Goal: Transaction & Acquisition: Purchase product/service

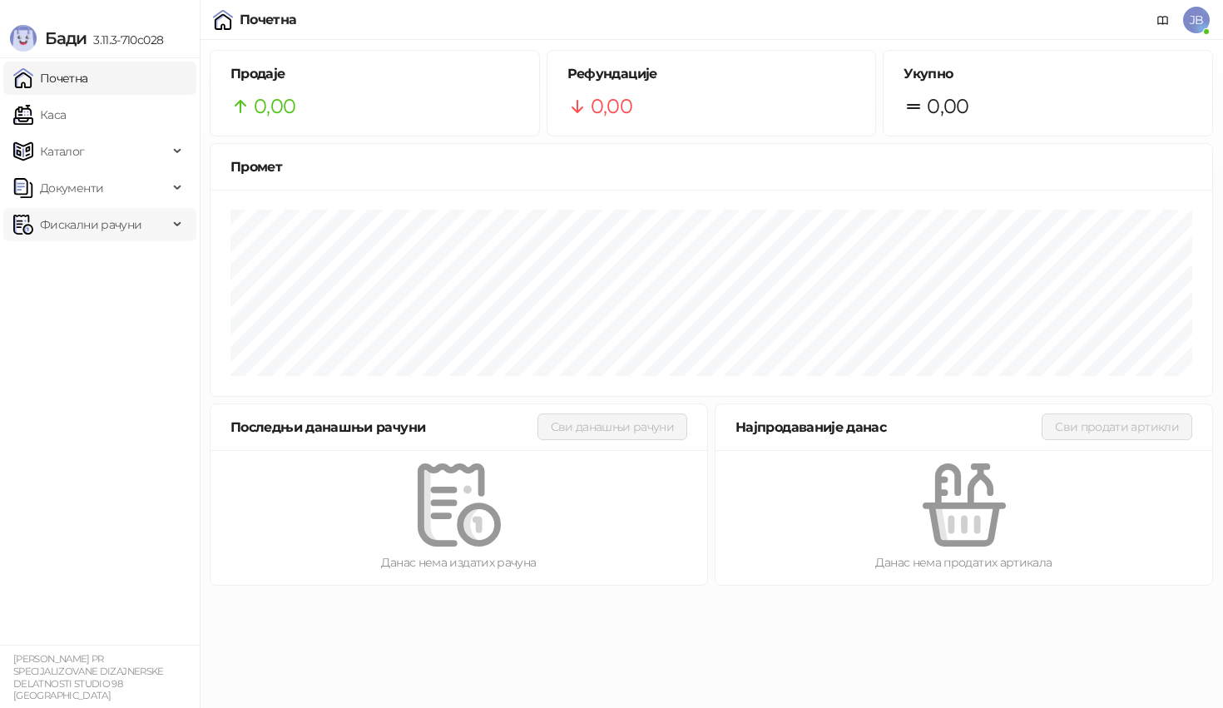
click at [128, 222] on span "Фискални рачуни" at bounding box center [90, 224] width 101 height 33
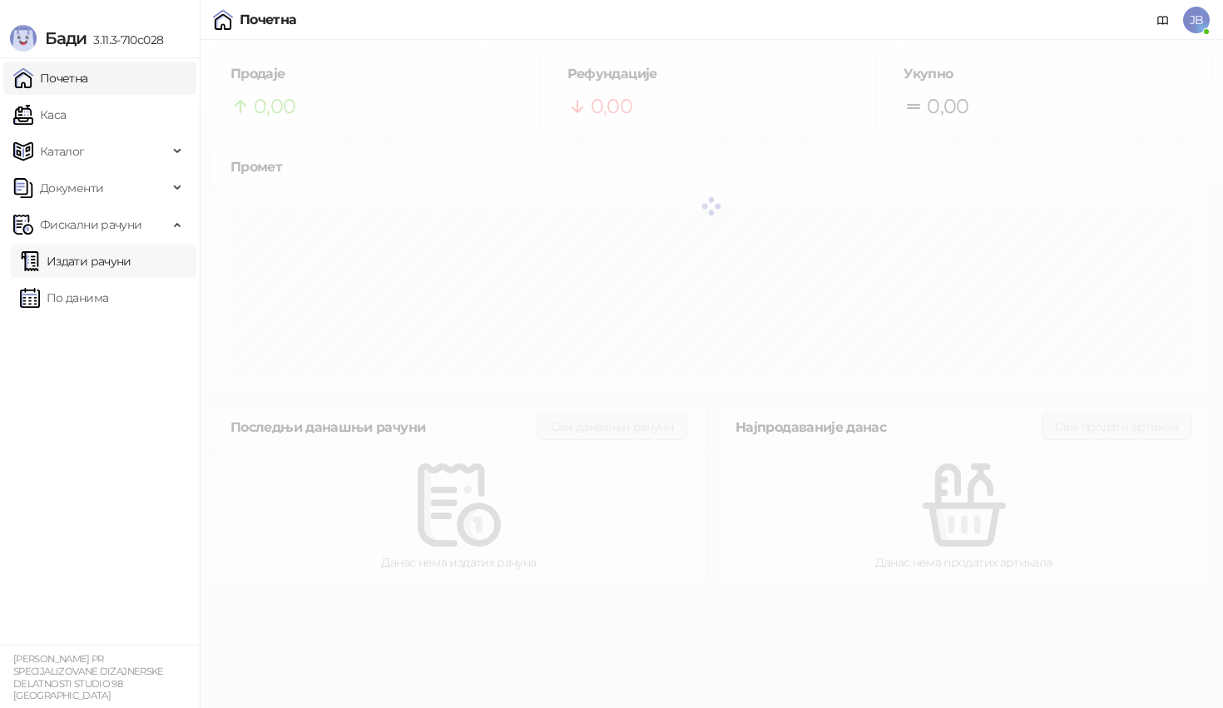
click at [131, 271] on link "Издати рачуни" at bounding box center [75, 261] width 111 height 33
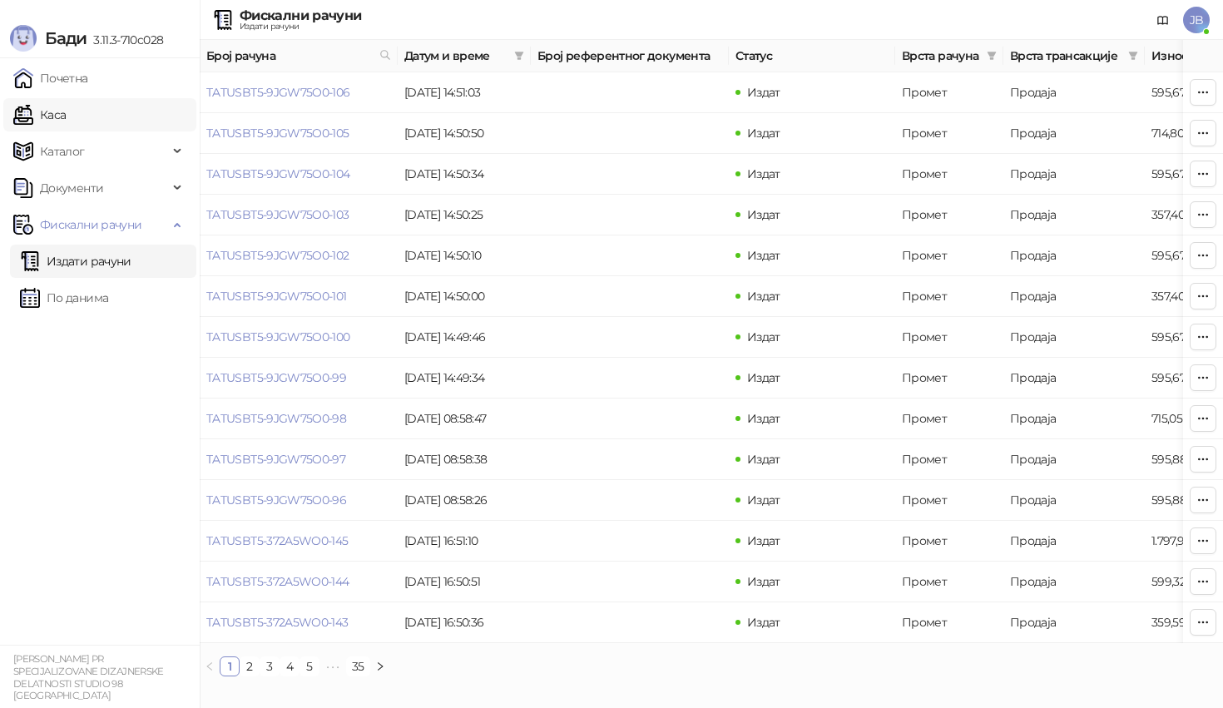
click at [66, 108] on link "Каса" at bounding box center [39, 114] width 52 height 33
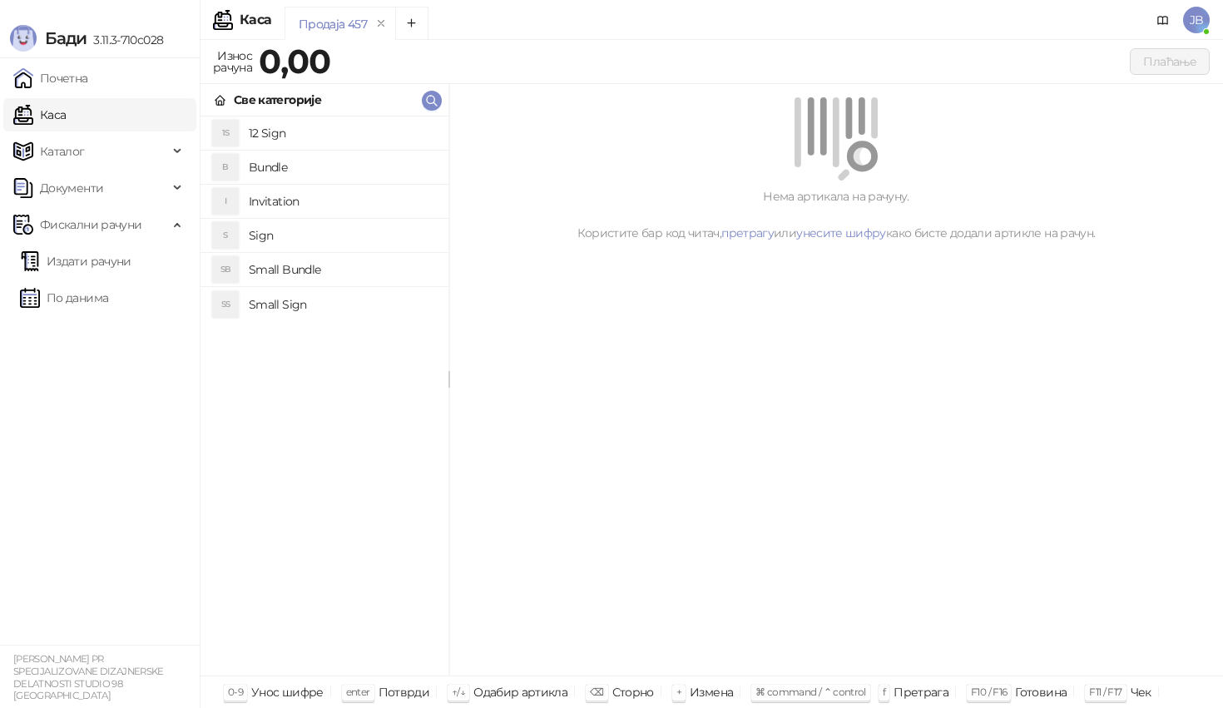
click at [285, 204] on h4 "Invitation" at bounding box center [342, 201] width 186 height 27
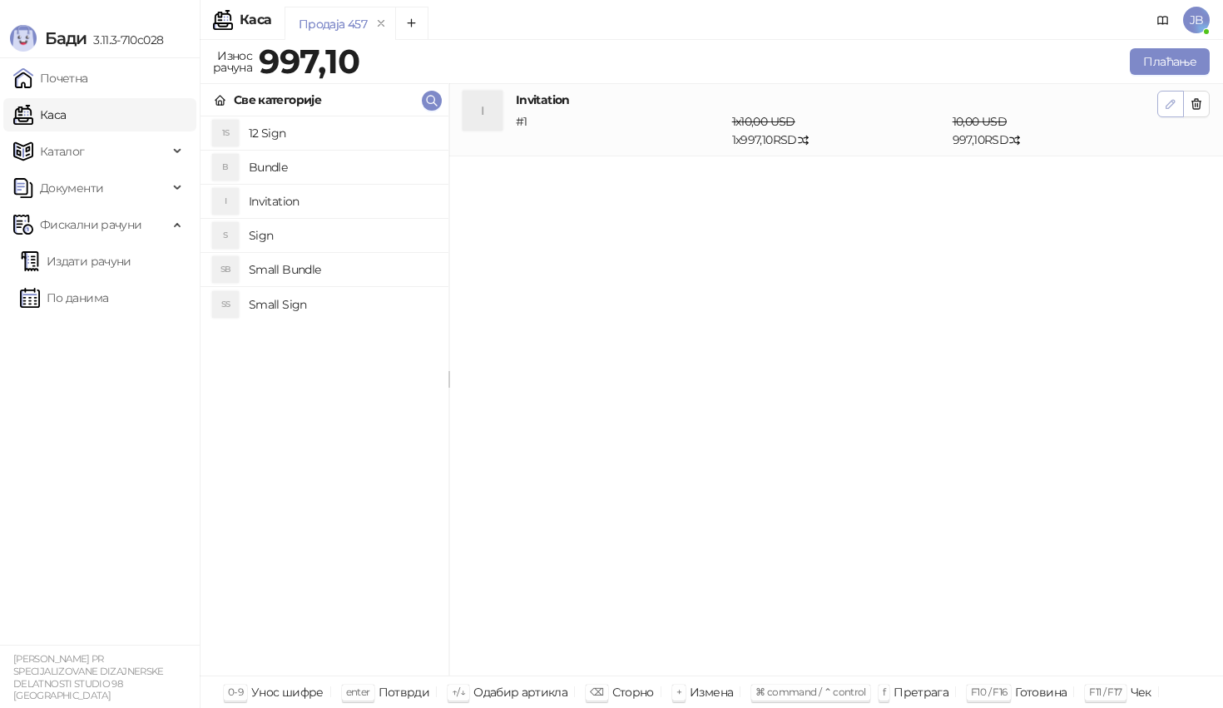
click at [1174, 106] on icon "button" at bounding box center [1169, 103] width 13 height 13
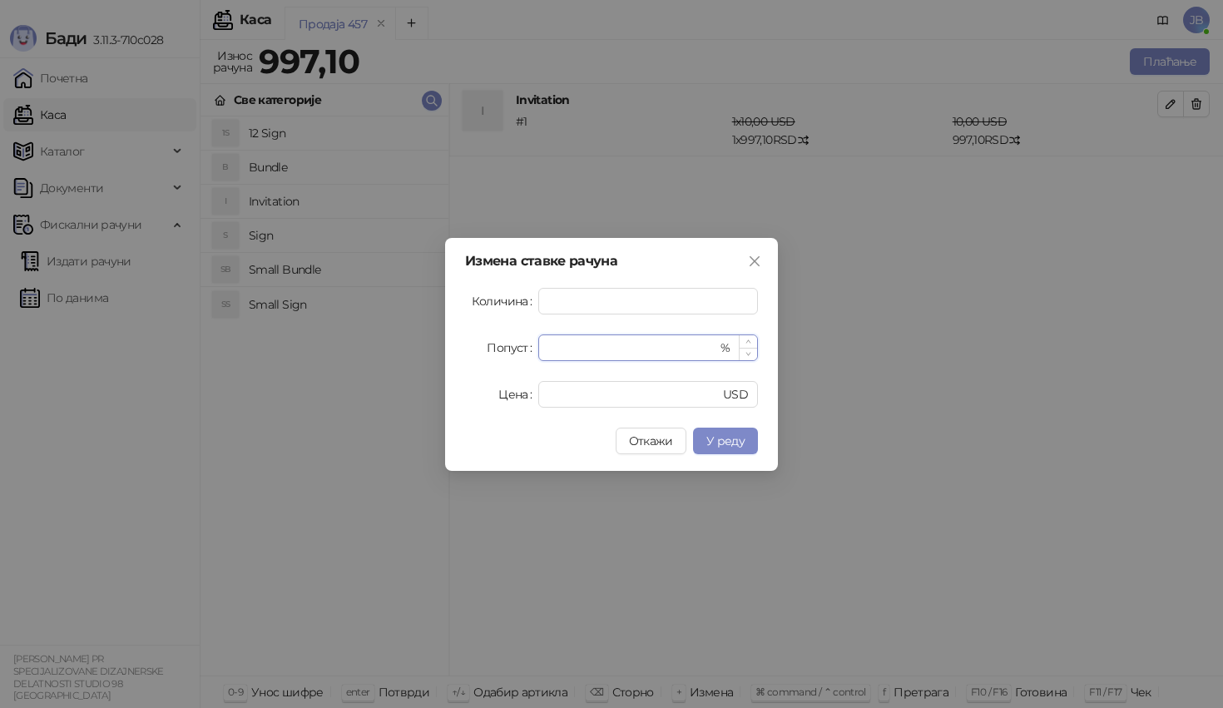
click at [623, 343] on input "*" at bounding box center [632, 347] width 169 height 25
type input "**"
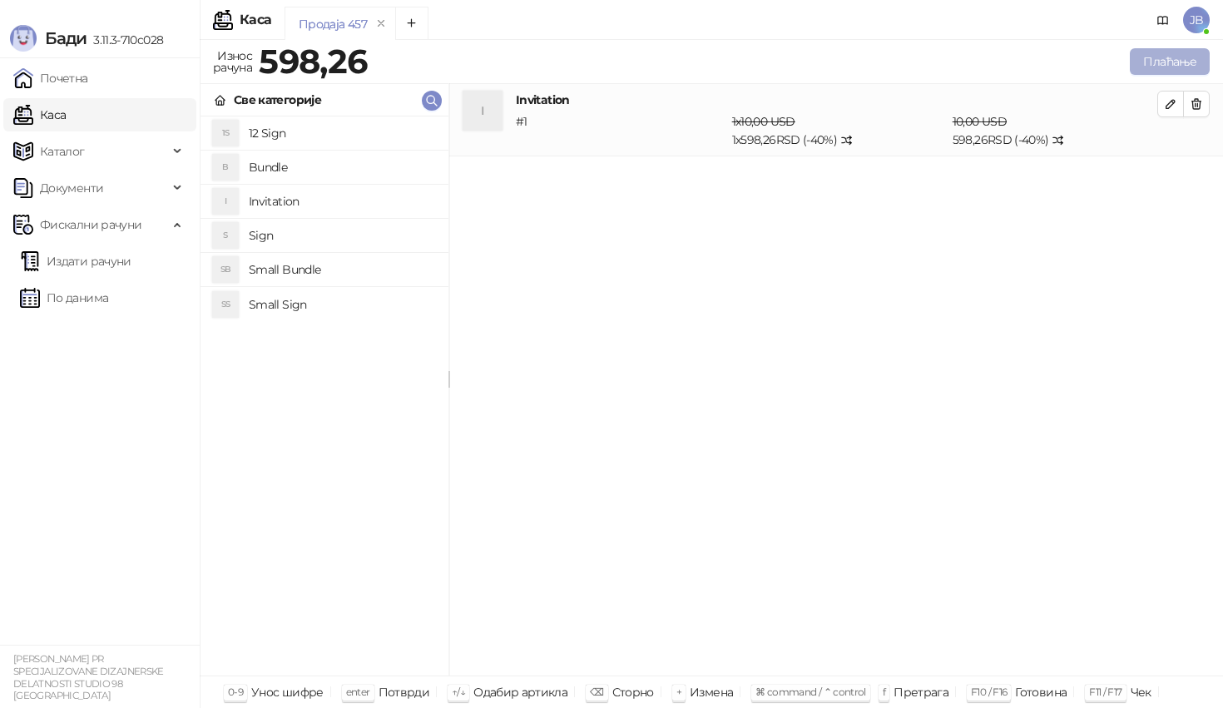
click at [1168, 67] on button "Плаћање" at bounding box center [1169, 61] width 80 height 27
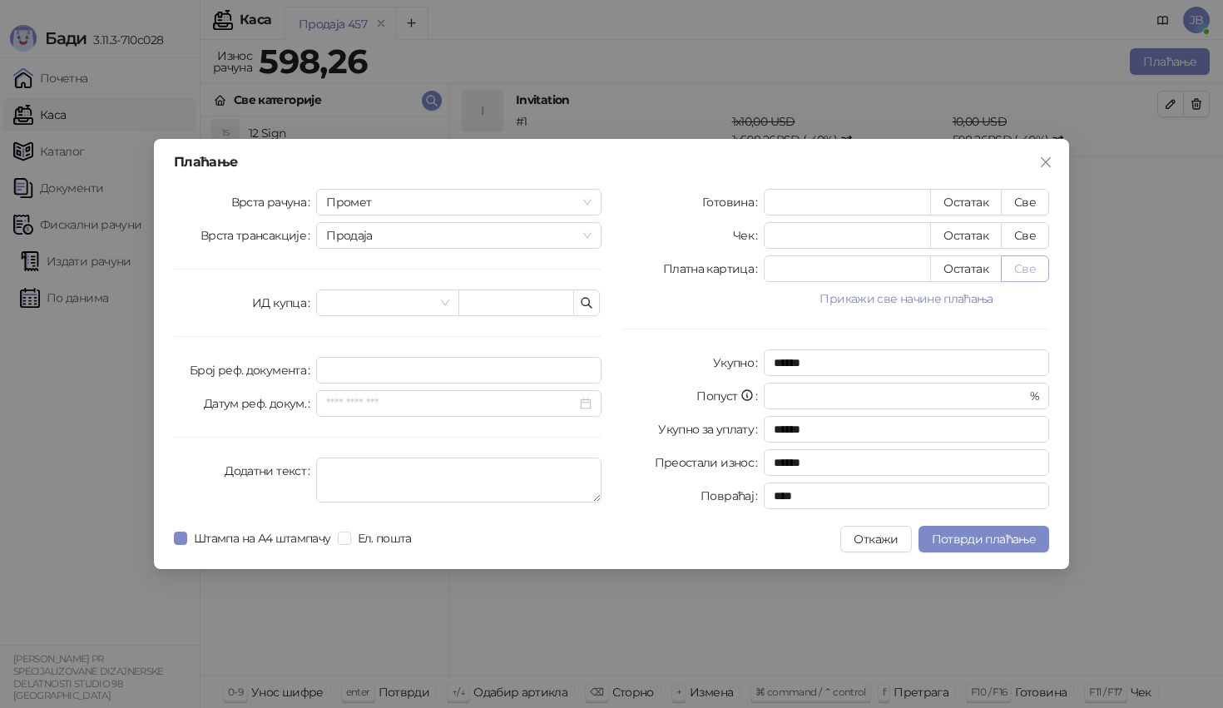
click at [1021, 271] on button "Све" at bounding box center [1024, 268] width 48 height 27
type input "******"
type input "****"
click at [990, 542] on span "Потврди плаћање" at bounding box center [983, 538] width 104 height 15
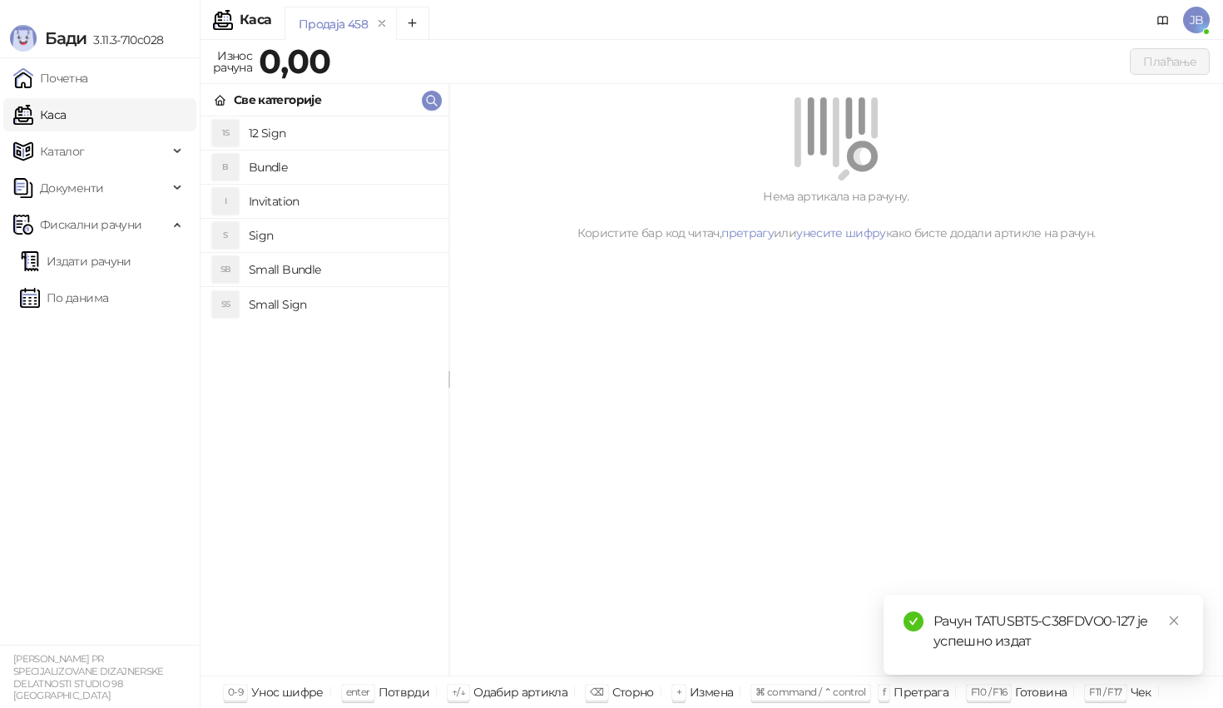
click at [311, 302] on h4 "Small Sign" at bounding box center [342, 304] width 186 height 27
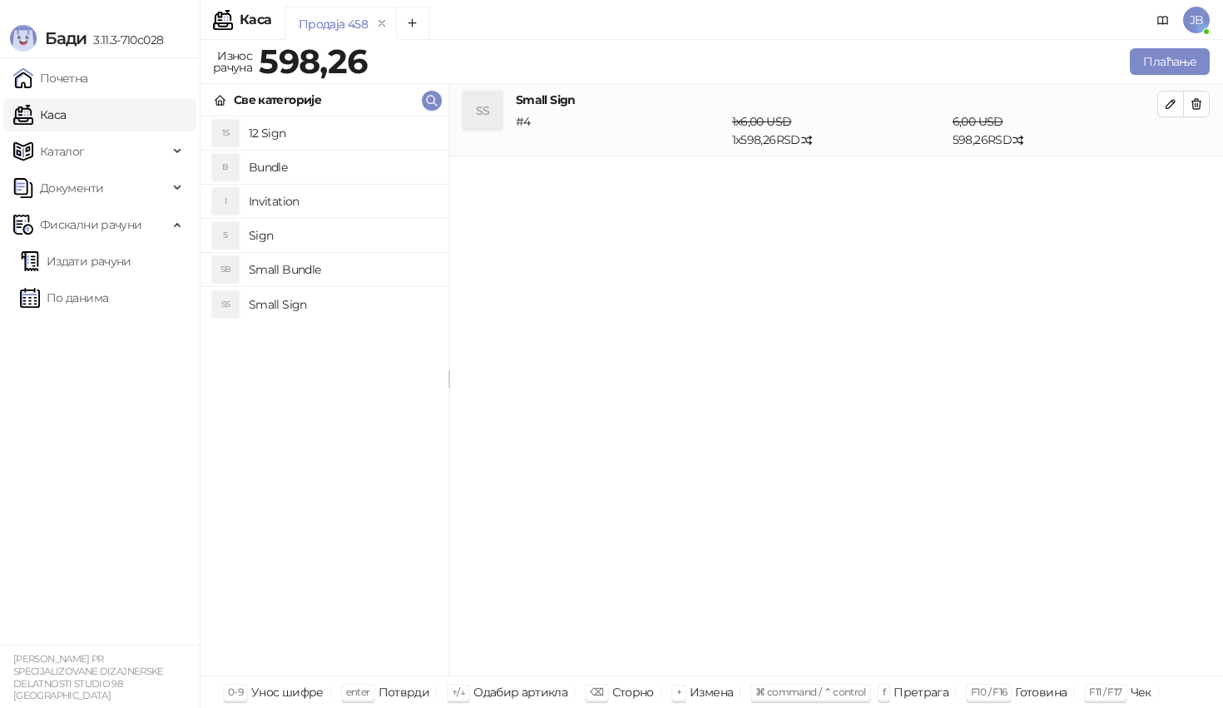
click at [300, 274] on h4 "Small Bundle" at bounding box center [342, 269] width 186 height 27
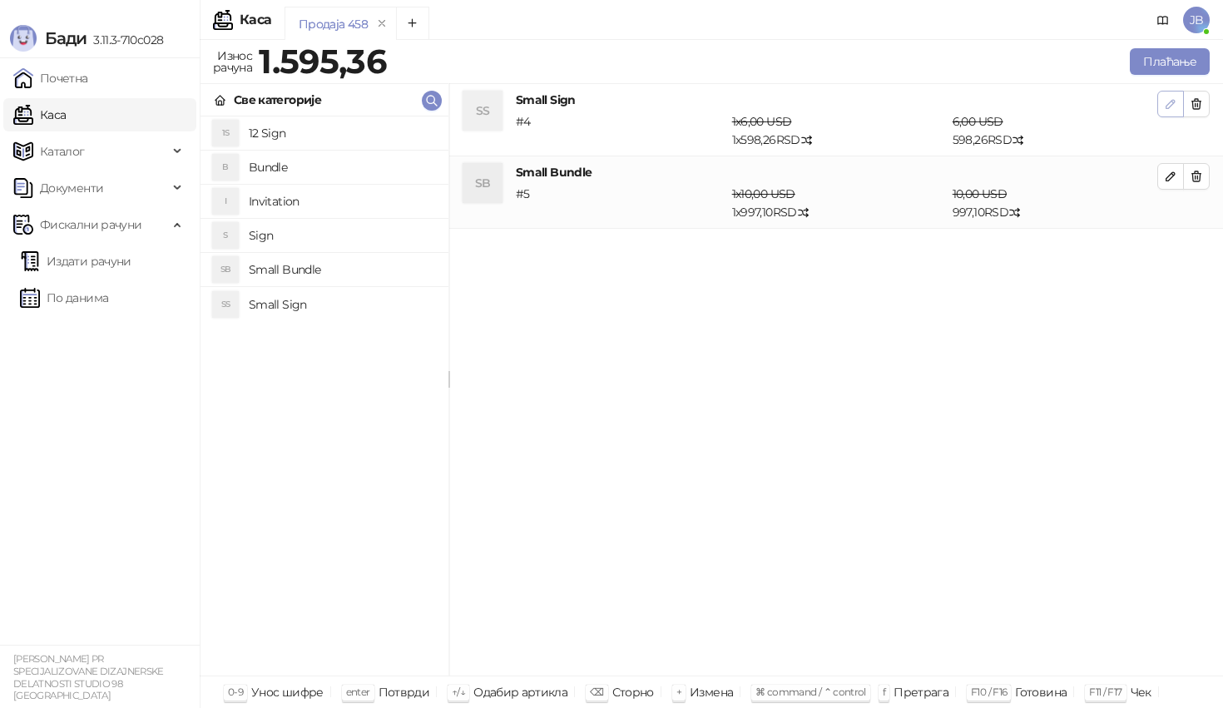
click at [1164, 101] on icon "button" at bounding box center [1169, 103] width 13 height 13
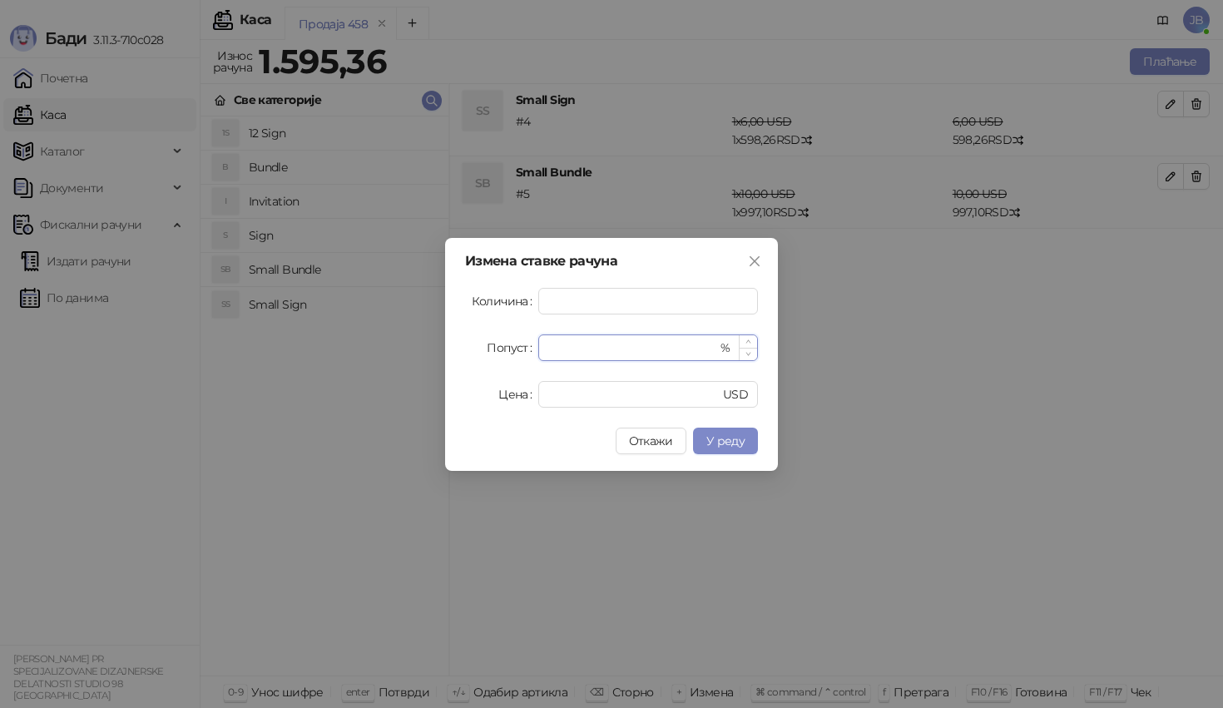
click at [660, 339] on input "*" at bounding box center [632, 347] width 169 height 25
click at [726, 450] on button "У реду" at bounding box center [725, 440] width 65 height 27
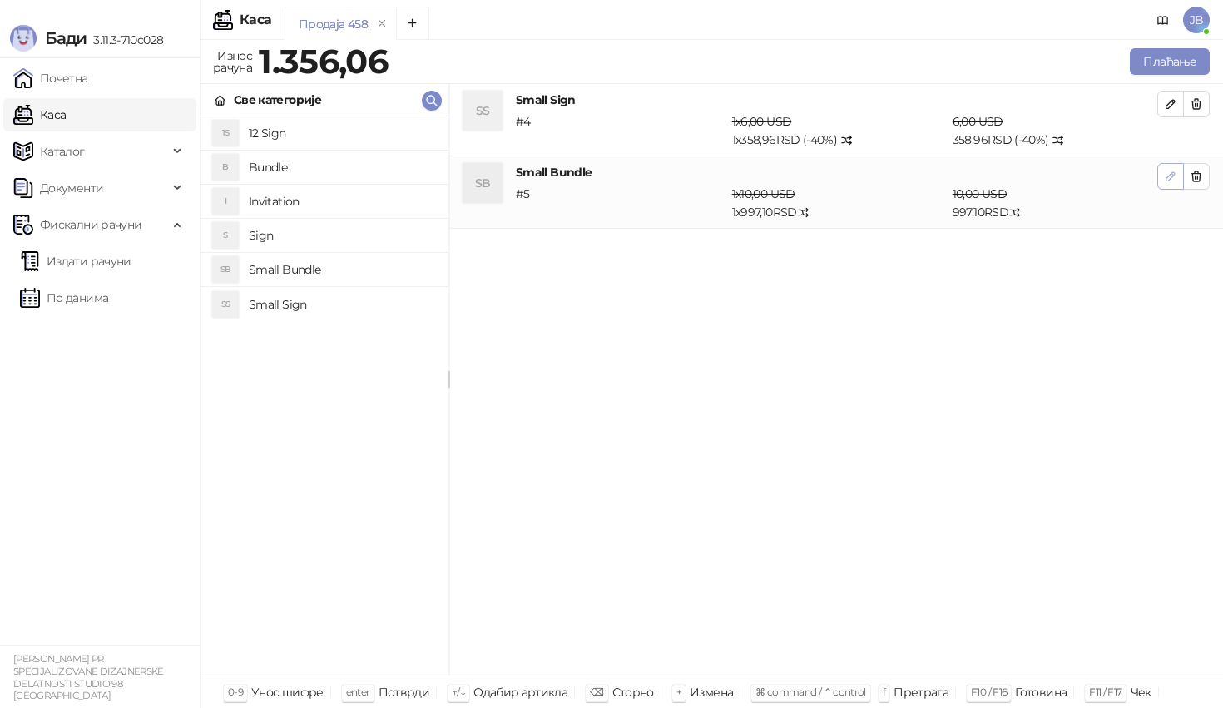
click at [1174, 185] on button "button" at bounding box center [1170, 176] width 27 height 27
type input "*"
type input "**"
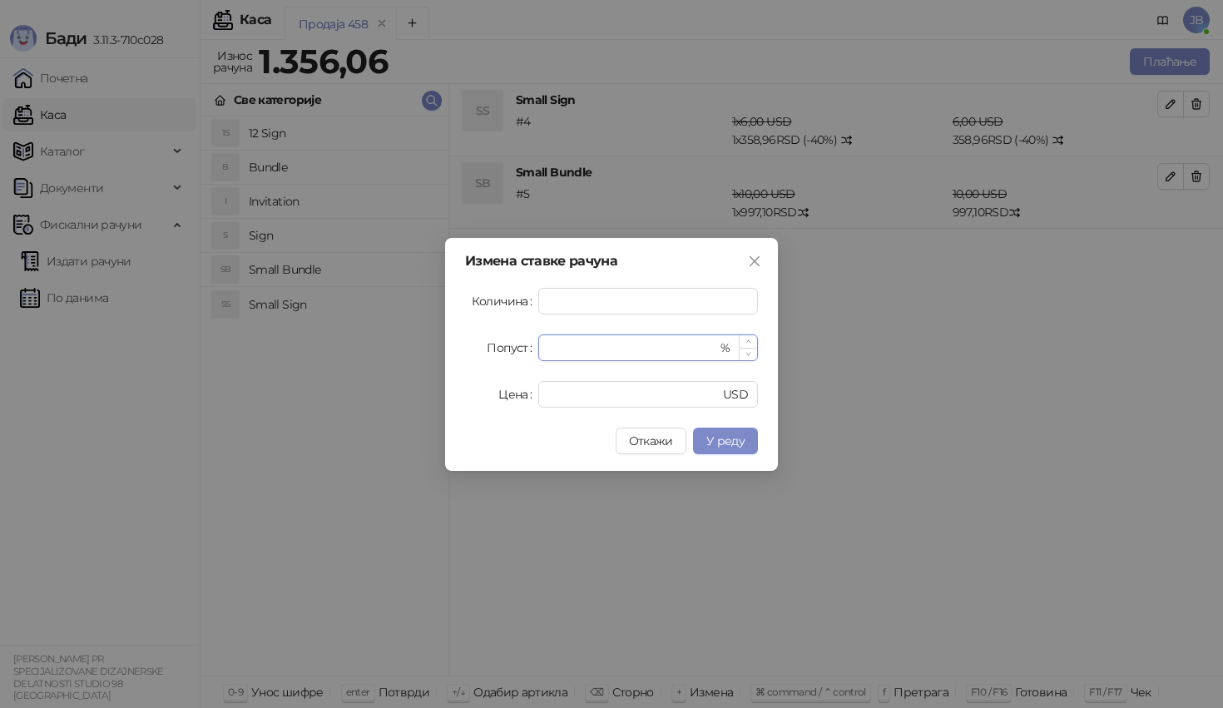
click at [627, 350] on input "*" at bounding box center [632, 347] width 169 height 25
type input "**"
click at [729, 432] on button "У реду" at bounding box center [725, 440] width 65 height 27
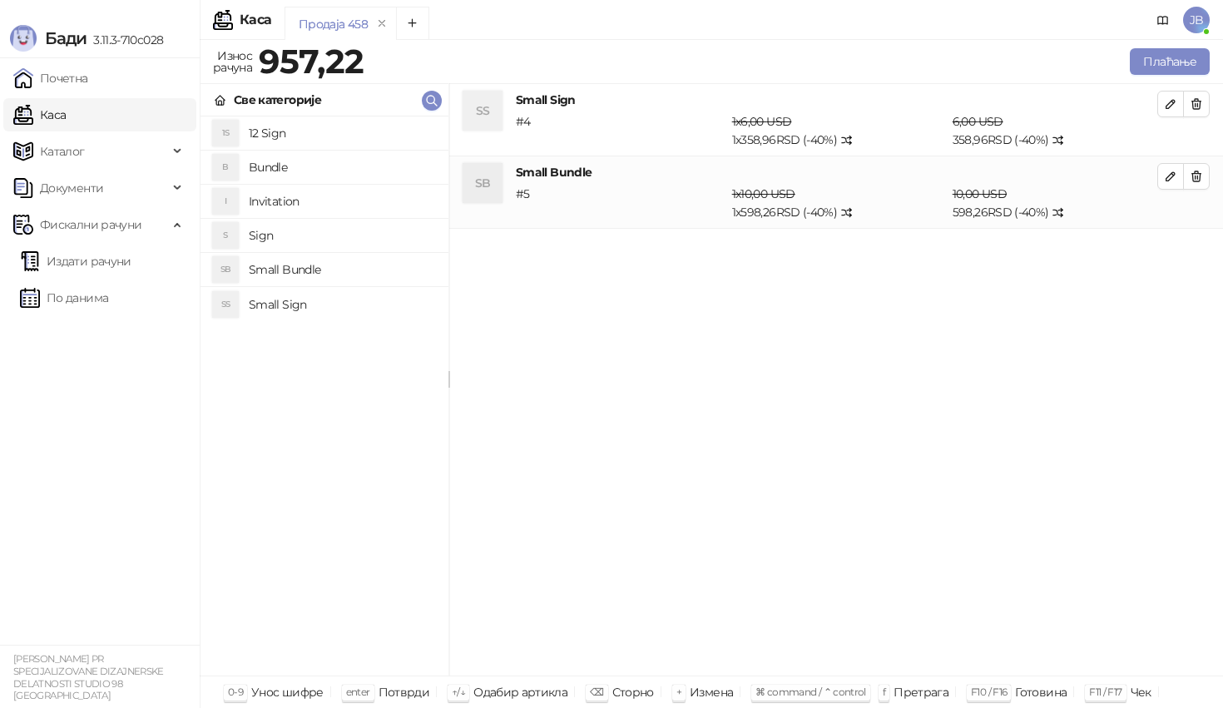
click at [1186, 79] on div "Износ рачуна 957,22 Плаћање" at bounding box center [711, 64] width 1023 height 38
click at [1184, 72] on button "Плаћање" at bounding box center [1169, 61] width 80 height 27
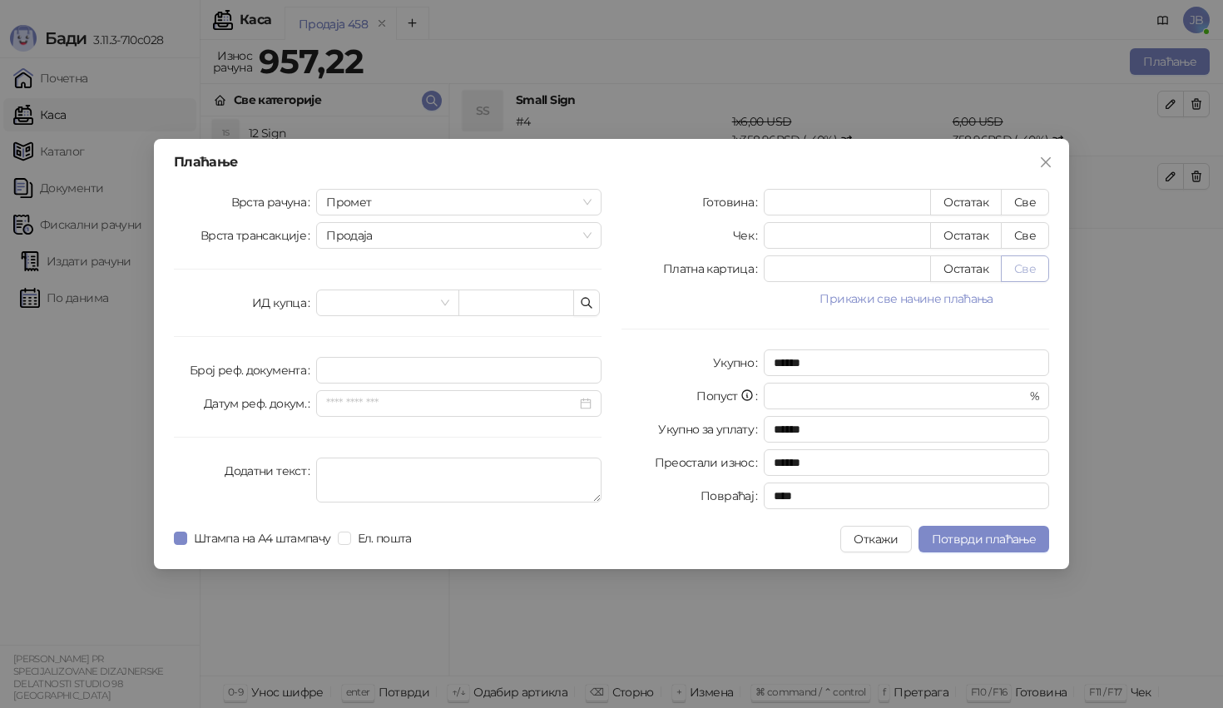
click at [1022, 258] on button "Све" at bounding box center [1024, 268] width 48 height 27
type input "******"
type input "****"
click at [1014, 535] on span "Потврди плаћање" at bounding box center [983, 538] width 104 height 15
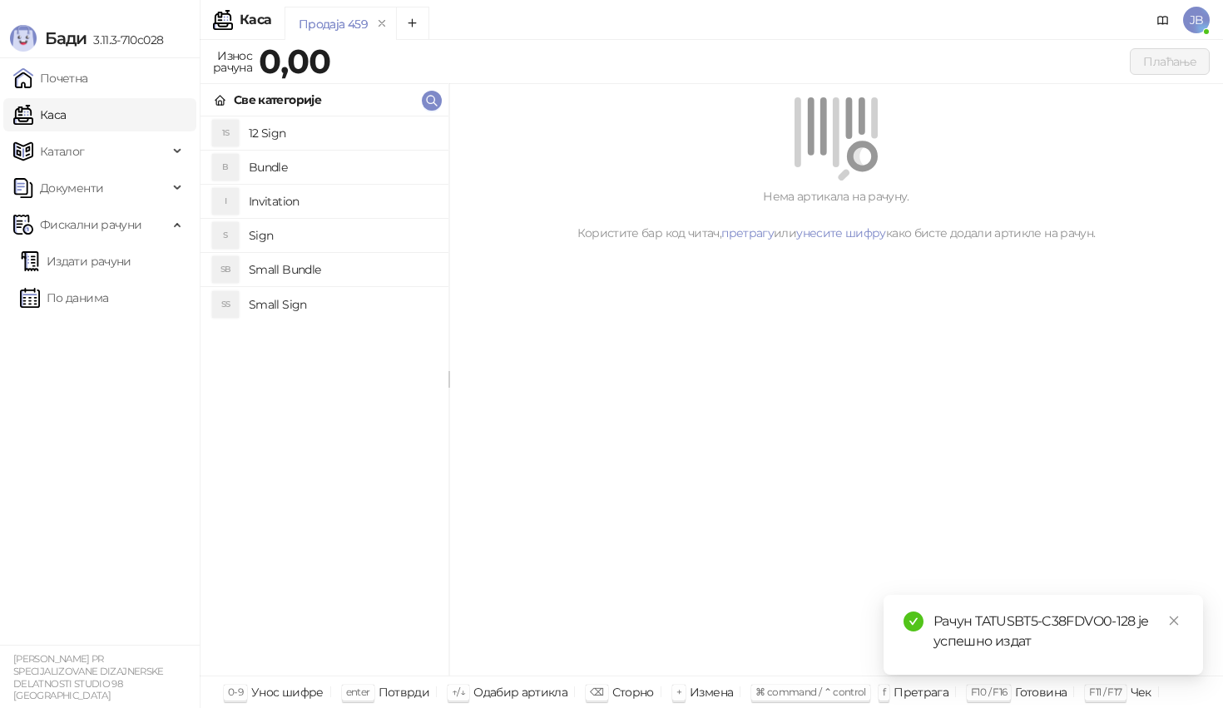
click at [298, 197] on h4 "Invitation" at bounding box center [342, 201] width 186 height 27
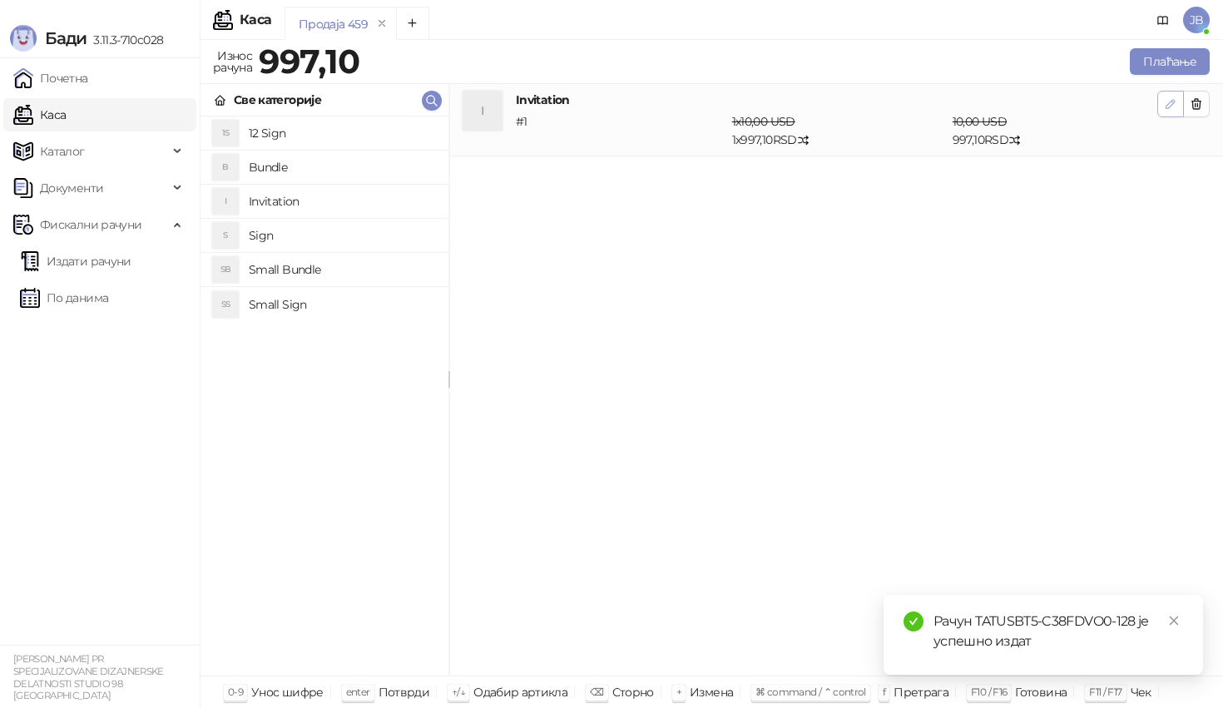
click at [1161, 113] on button "button" at bounding box center [1170, 104] width 27 height 27
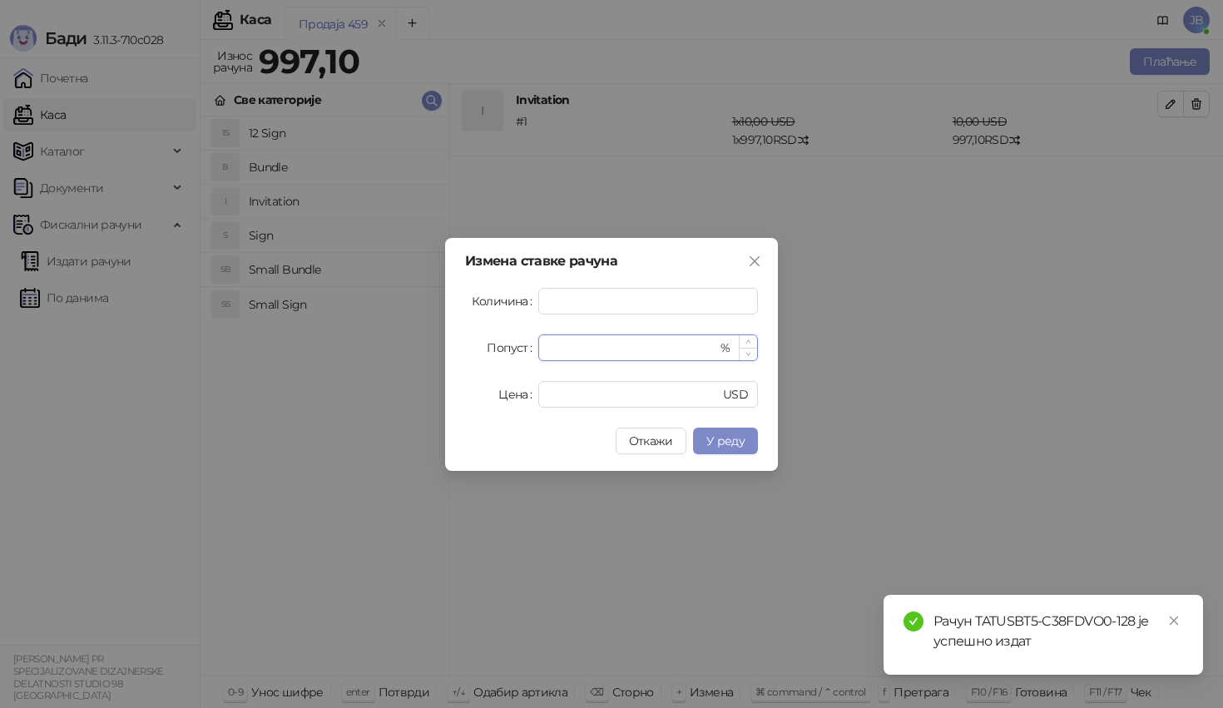
click at [575, 352] on input "*" at bounding box center [632, 347] width 169 height 25
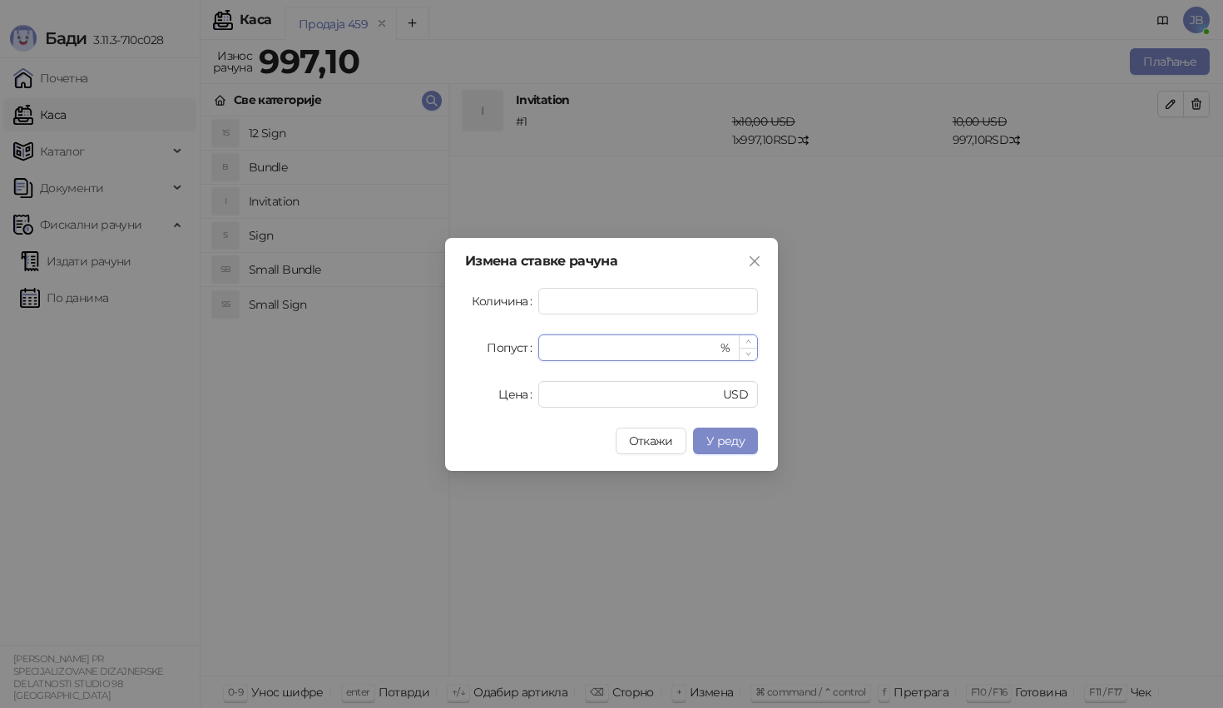
click at [575, 352] on input "*" at bounding box center [632, 347] width 169 height 25
type input "**"
click at [748, 447] on button "У реду" at bounding box center [725, 440] width 65 height 27
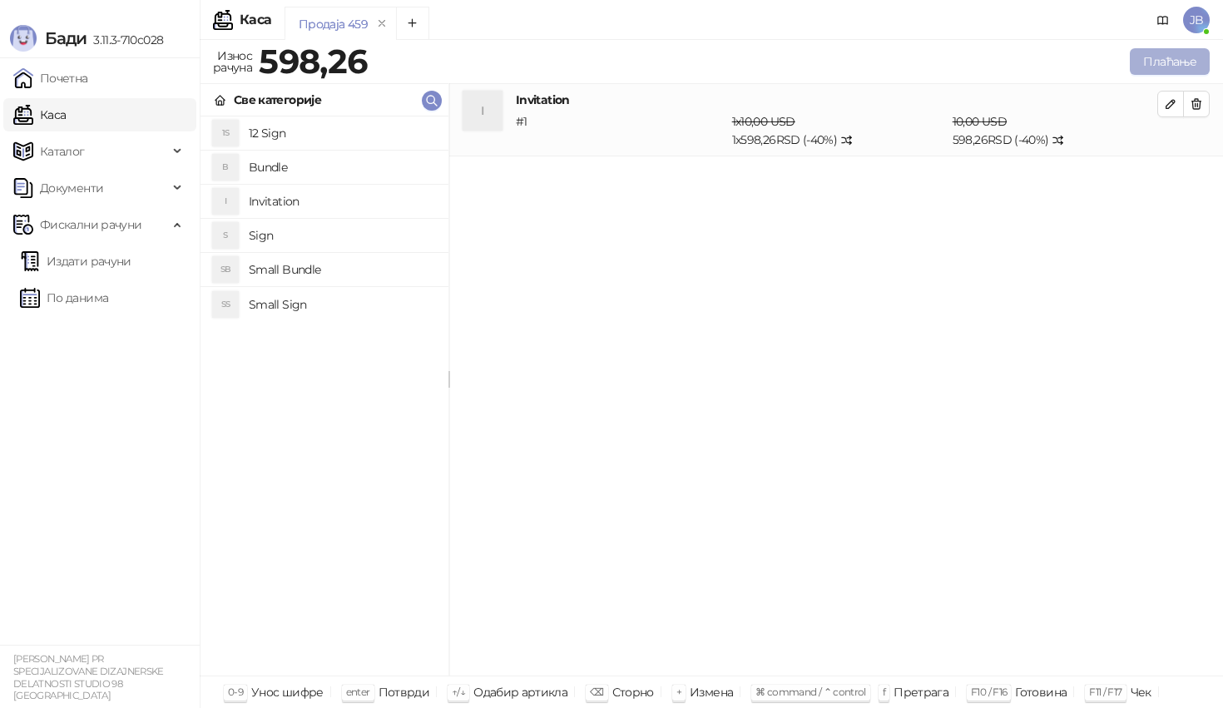
click at [1186, 60] on button "Плаћање" at bounding box center [1169, 61] width 80 height 27
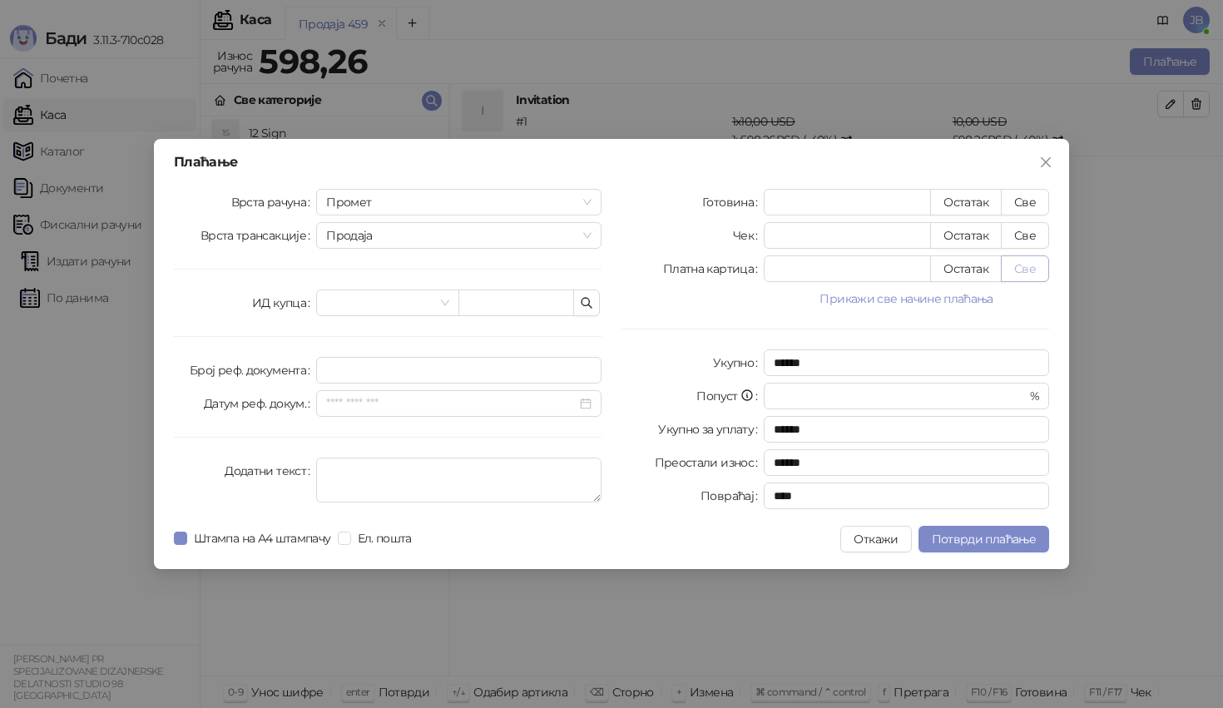
click at [1034, 274] on button "Све" at bounding box center [1024, 268] width 48 height 27
click at [972, 554] on div "Плаћање Врста рачуна Промет Врста трансакције Продаја ИД купца Број реф. докуме…" at bounding box center [611, 354] width 915 height 430
click at [975, 545] on span "Потврди плаћање" at bounding box center [983, 538] width 104 height 15
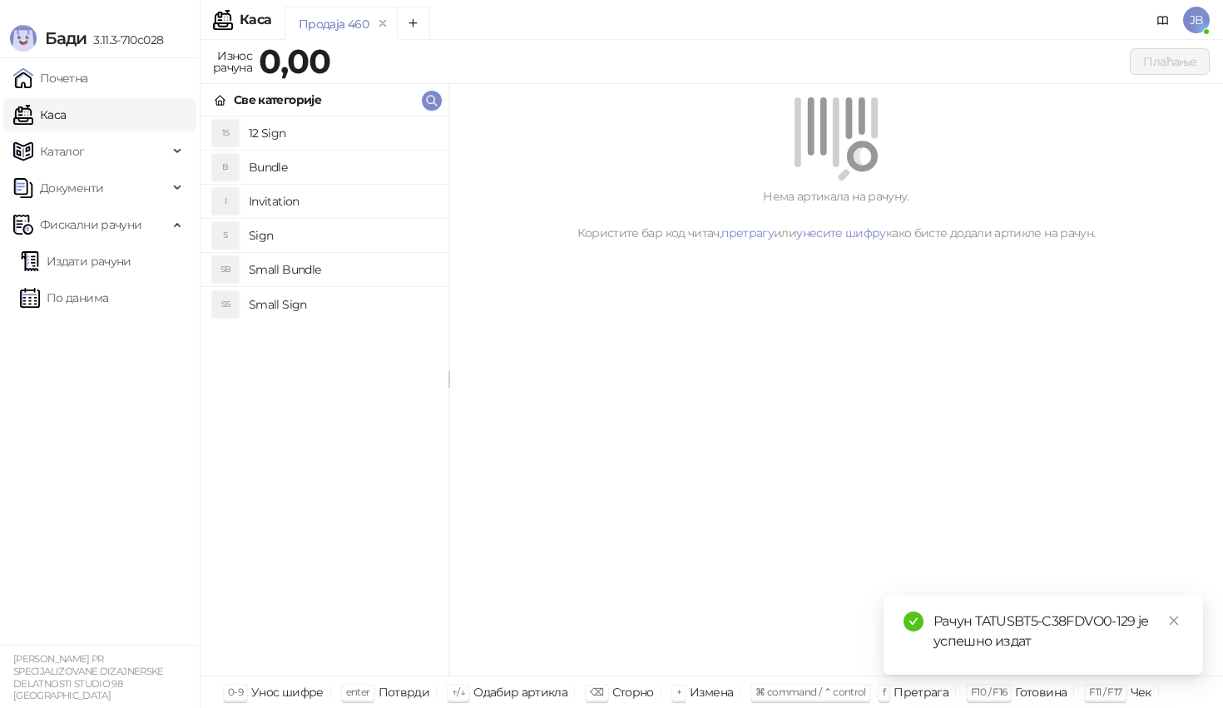
click at [297, 121] on h4 "12 Sign" at bounding box center [342, 133] width 186 height 27
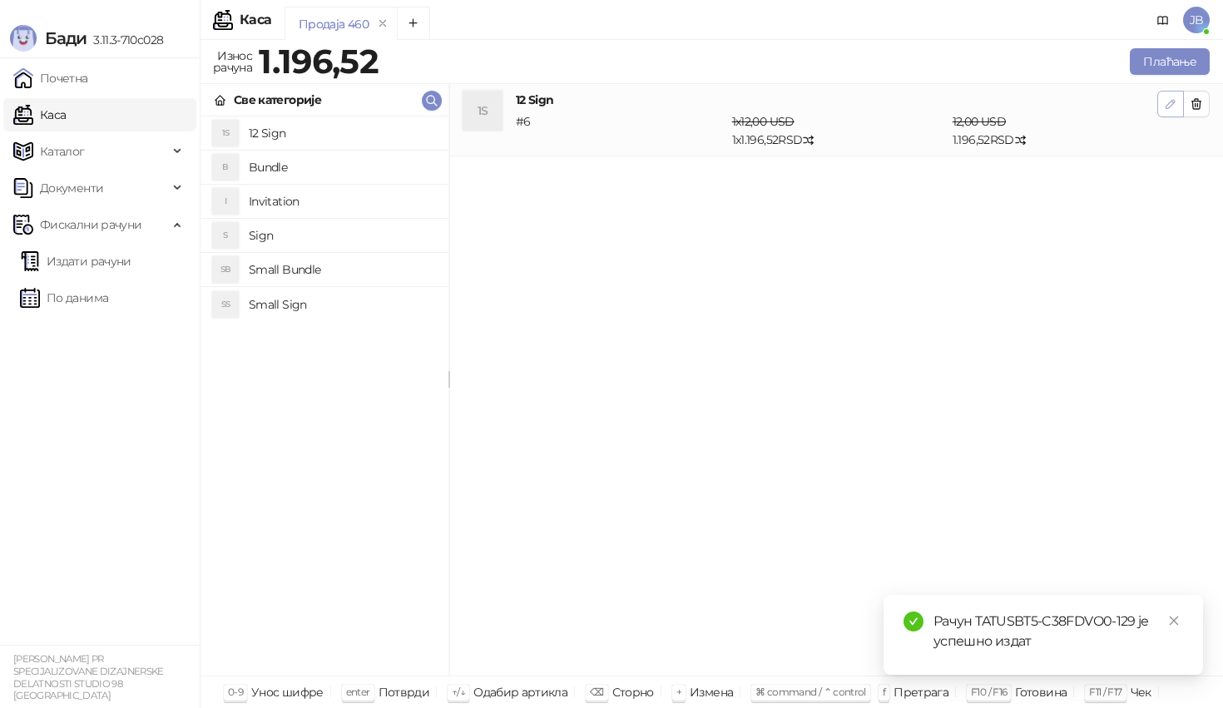
click at [1169, 97] on icon "button" at bounding box center [1169, 103] width 13 height 13
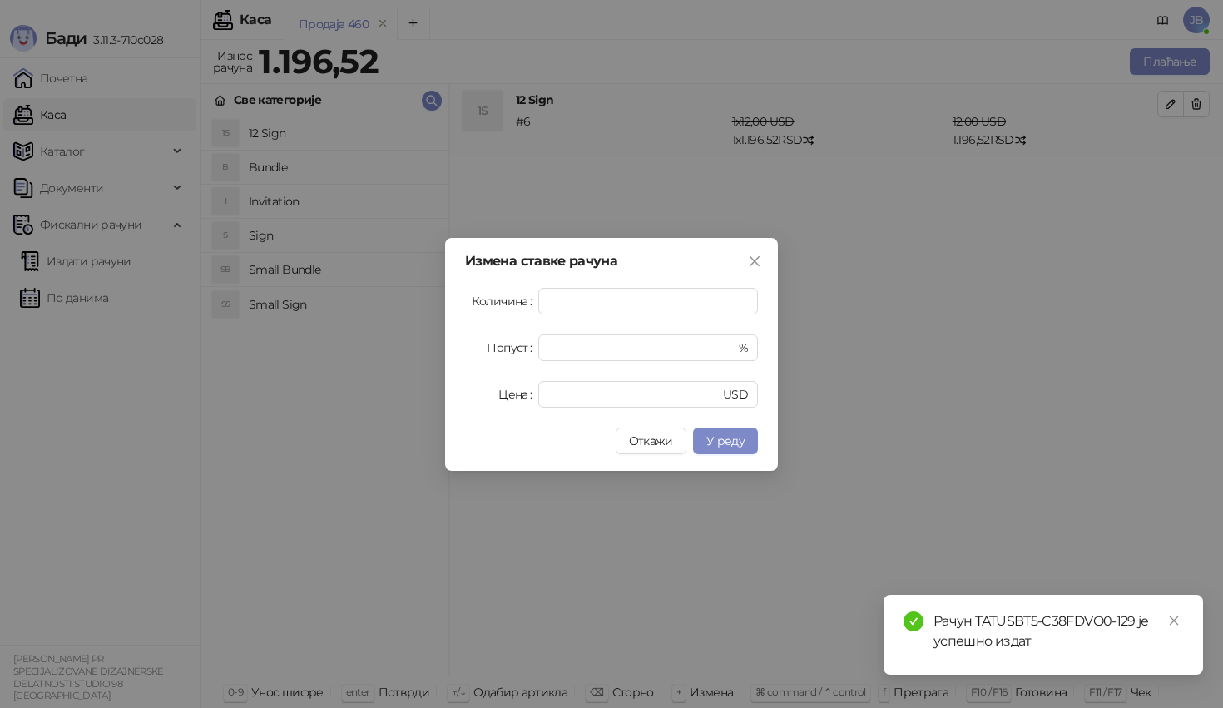
click at [592, 362] on form "Количина * Попуст * % Цена ** USD" at bounding box center [611, 348] width 293 height 120
click at [591, 354] on input "*" at bounding box center [632, 347] width 169 height 25
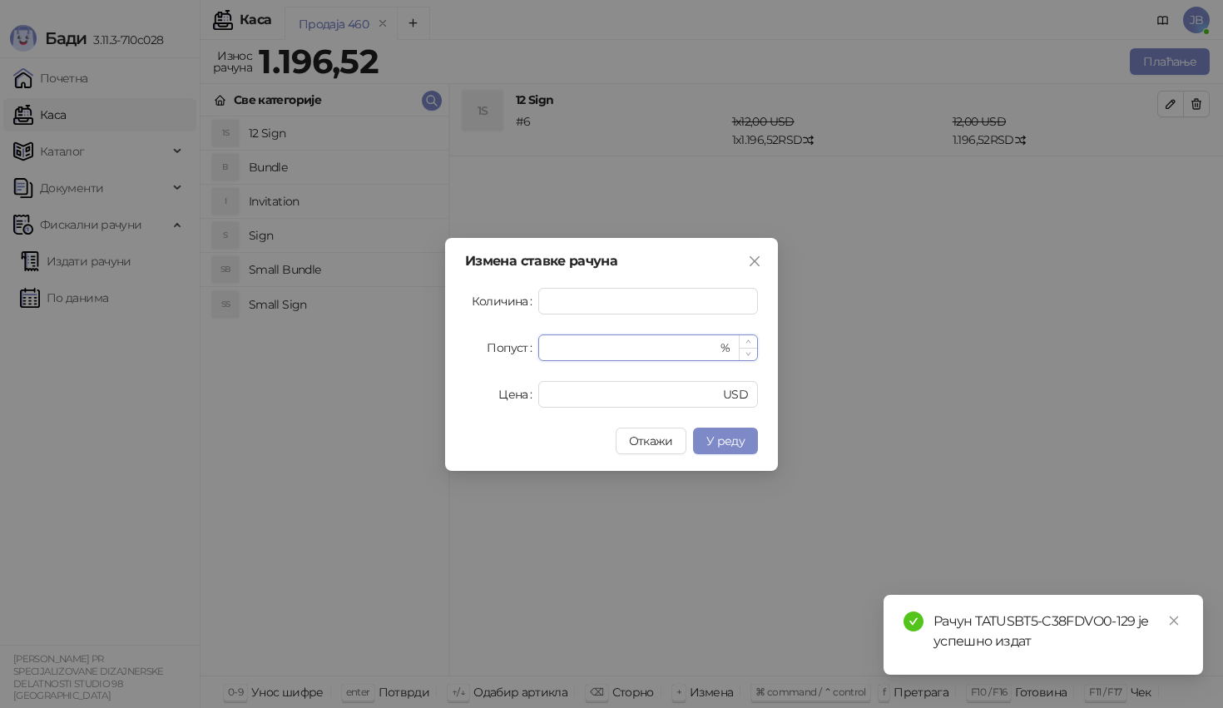
type input "**"
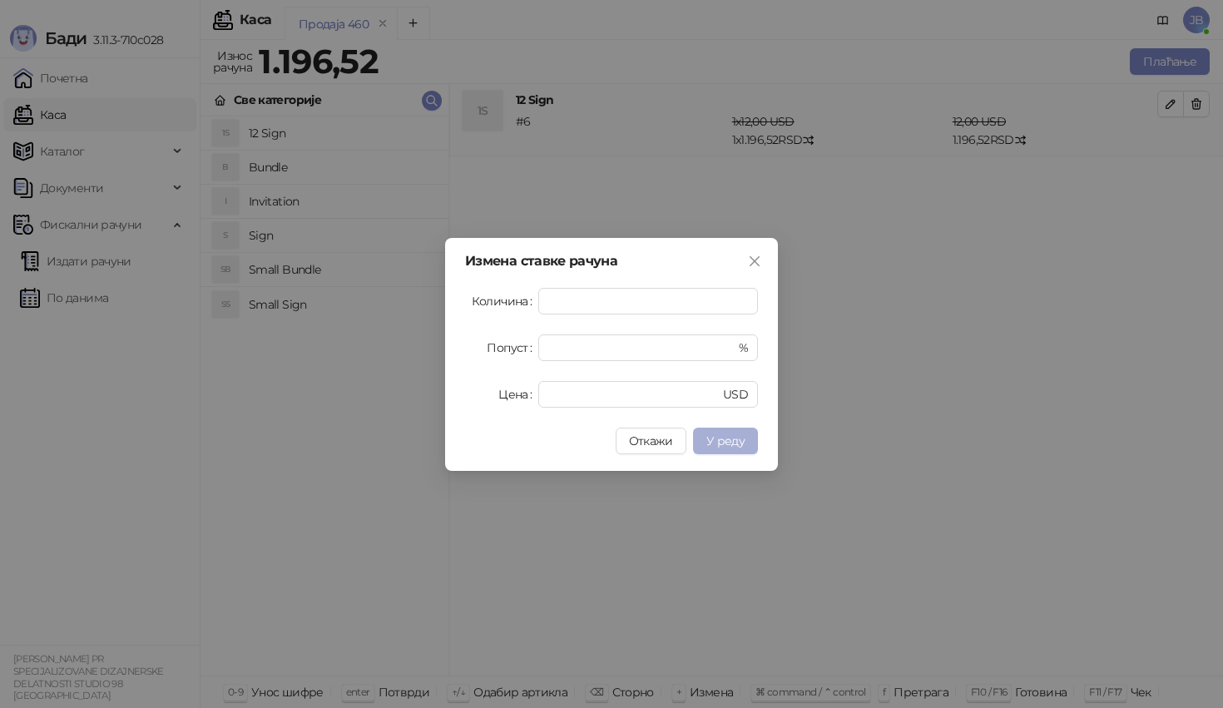
click at [743, 447] on span "У реду" at bounding box center [725, 440] width 38 height 15
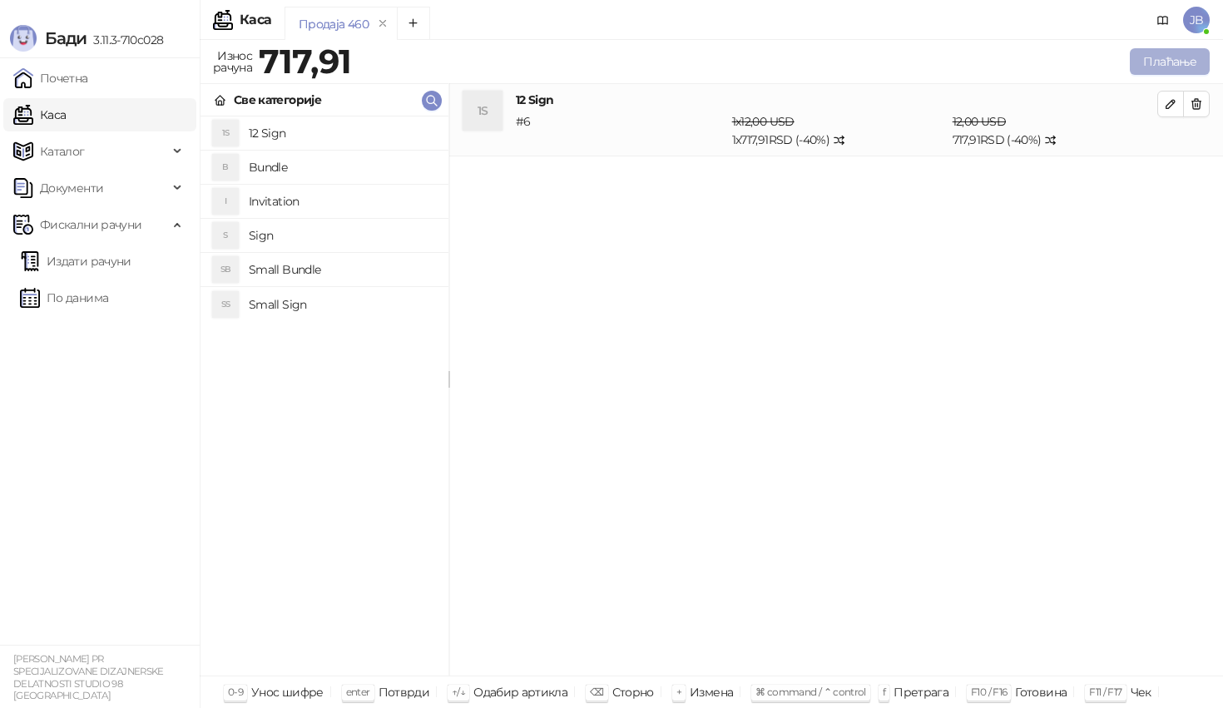
click at [1163, 70] on button "Плаћање" at bounding box center [1169, 61] width 80 height 27
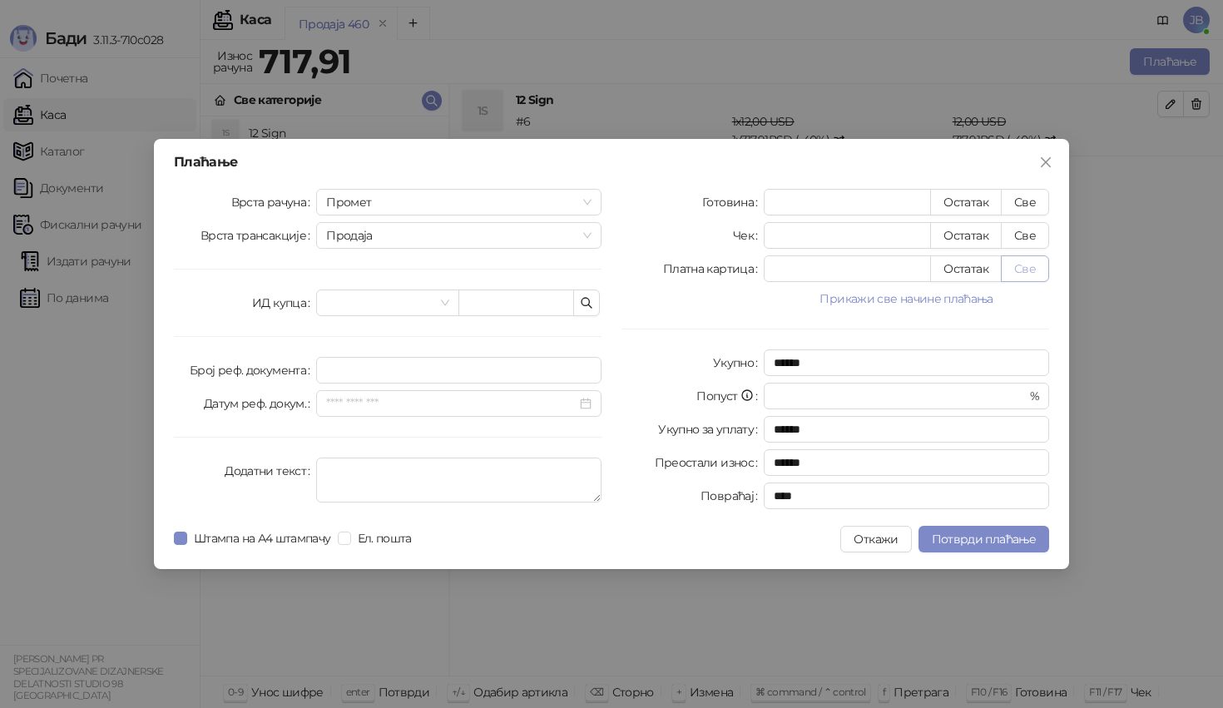
click at [1007, 274] on button "Све" at bounding box center [1024, 268] width 48 height 27
click at [973, 529] on button "Потврди плаћање" at bounding box center [983, 539] width 131 height 27
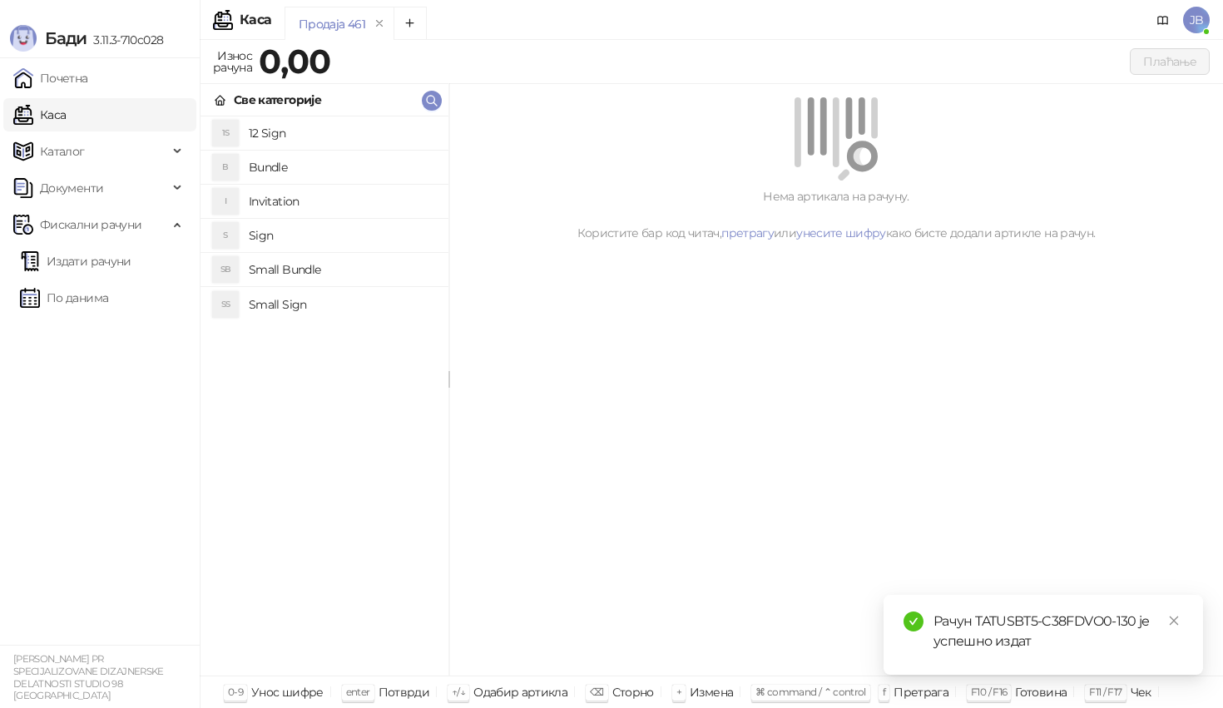
click at [313, 190] on h4 "Invitation" at bounding box center [342, 201] width 186 height 27
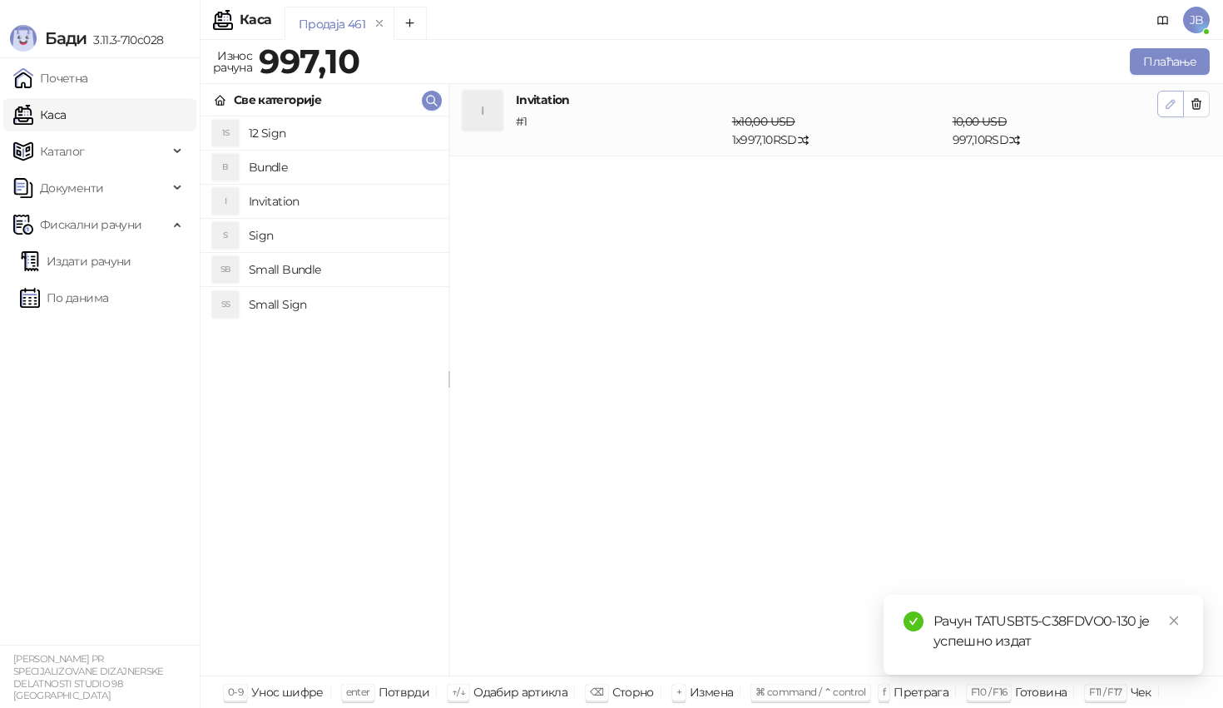
click at [1168, 97] on icon "button" at bounding box center [1169, 103] width 13 height 13
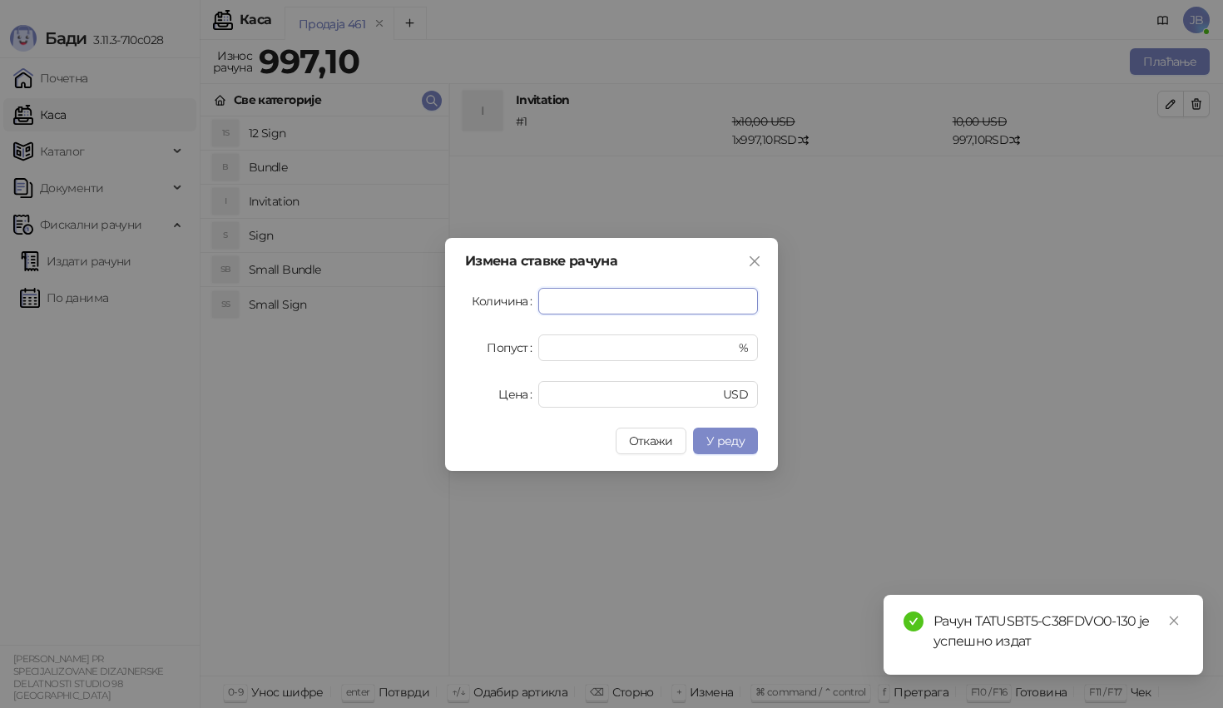
type input "**"
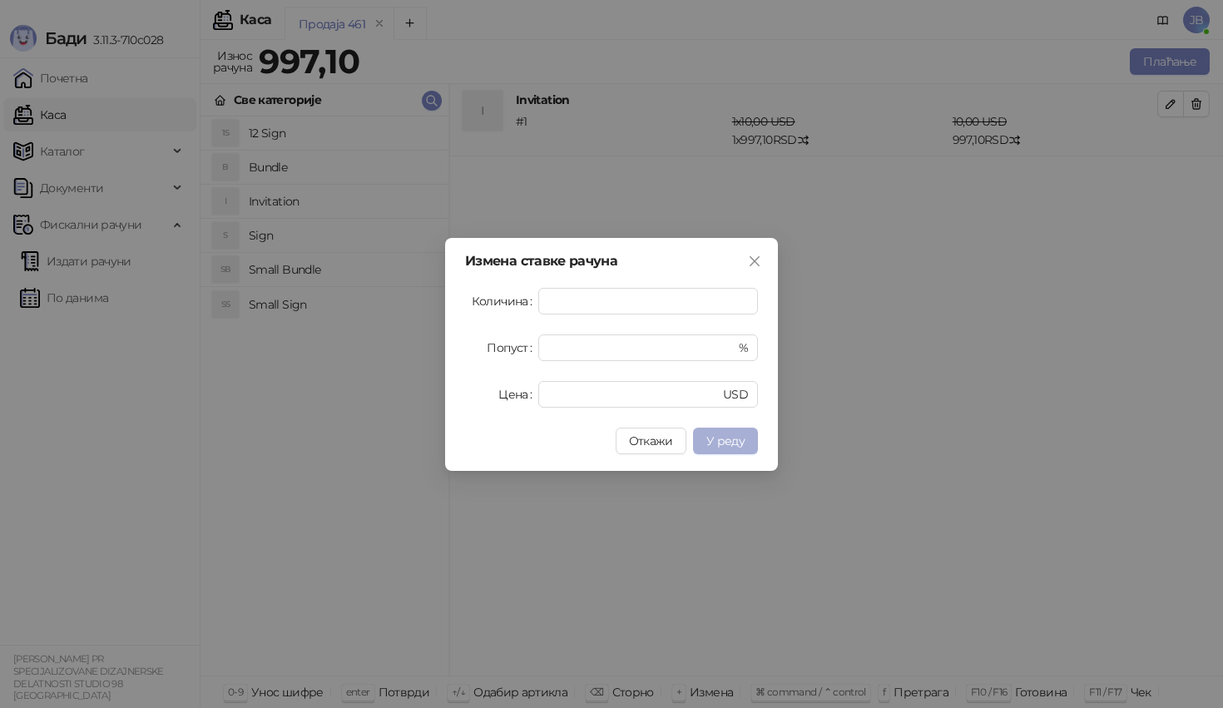
click at [748, 448] on button "У реду" at bounding box center [725, 440] width 65 height 27
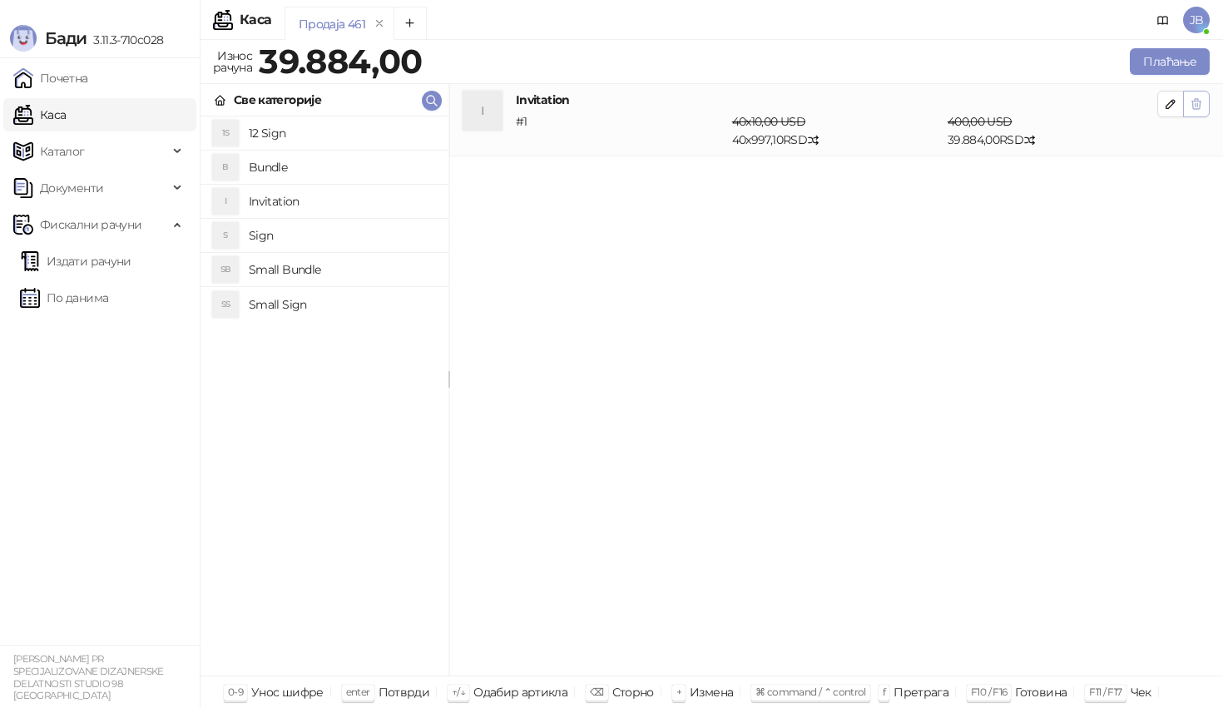
click at [1193, 106] on icon "button" at bounding box center [1195, 103] width 13 height 13
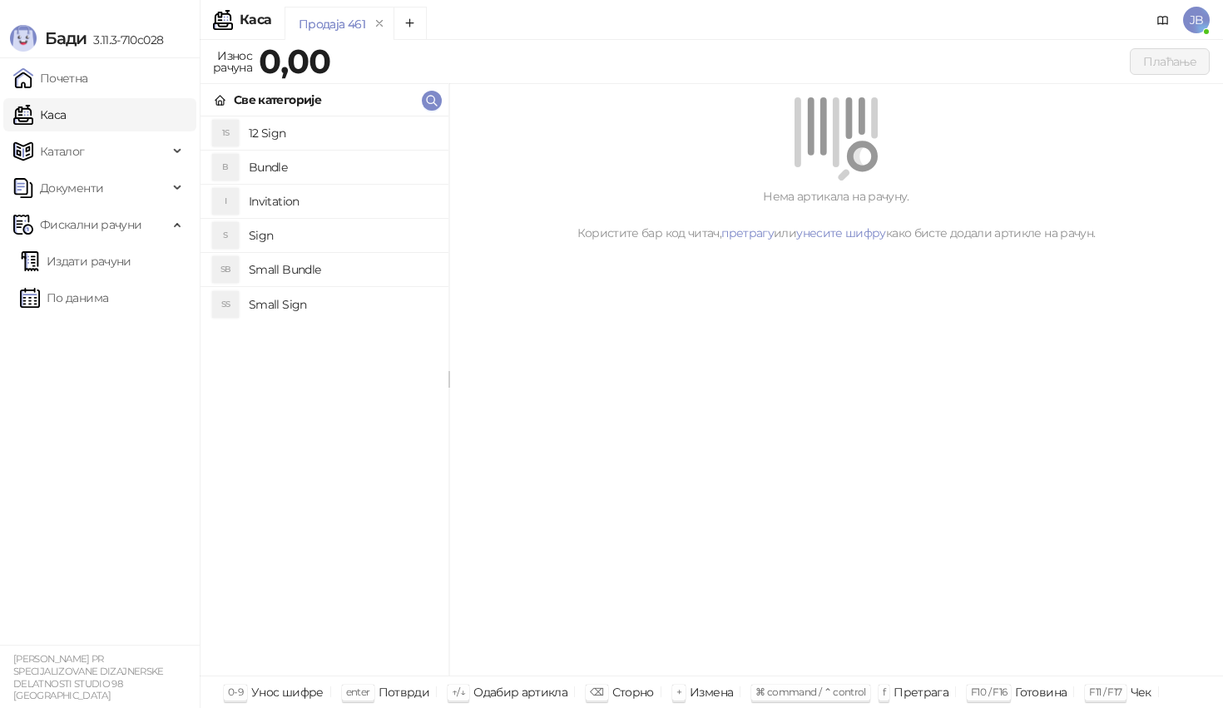
click at [338, 199] on h4 "Invitation" at bounding box center [342, 201] width 186 height 27
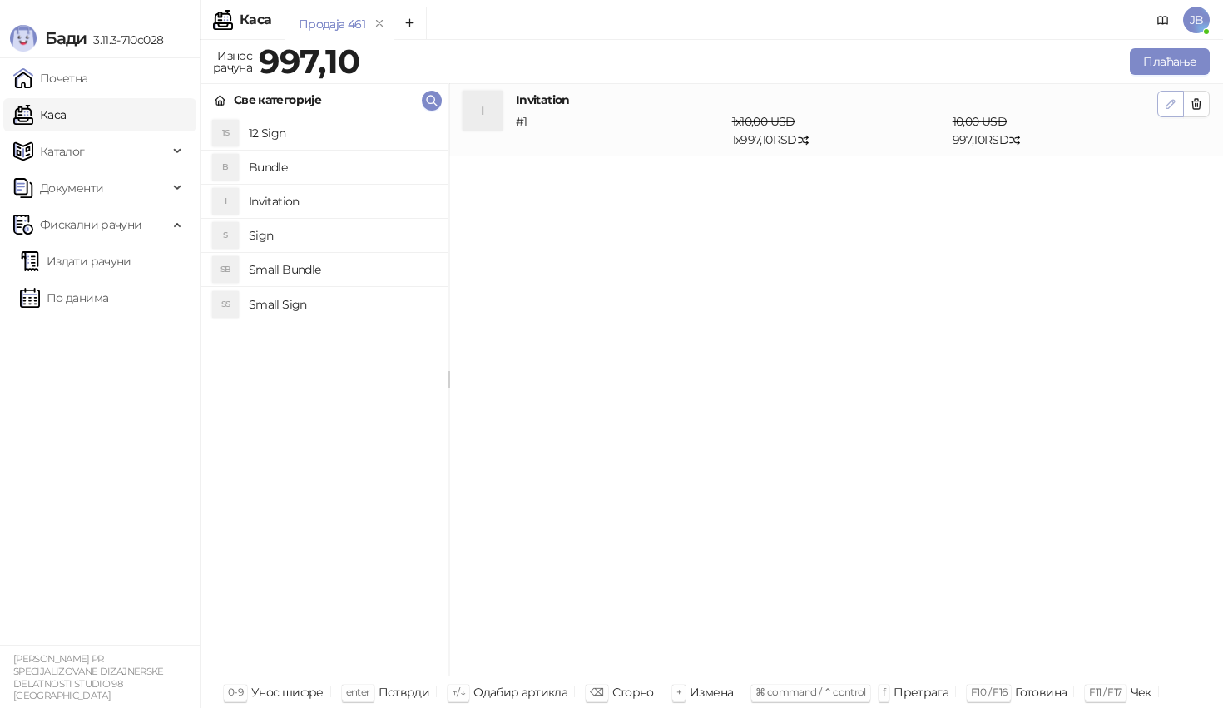
click at [1161, 97] on button "button" at bounding box center [1170, 104] width 27 height 27
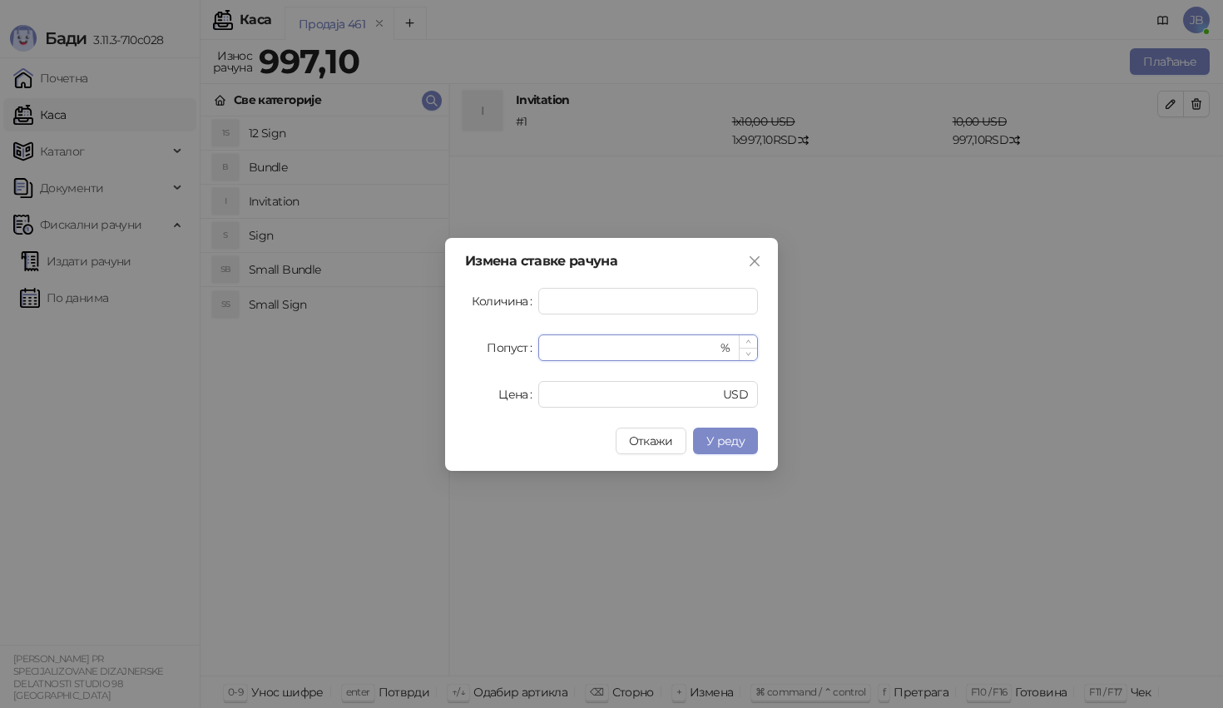
click at [667, 339] on input "*" at bounding box center [632, 347] width 169 height 25
click at [718, 435] on span "У реду" at bounding box center [725, 440] width 38 height 15
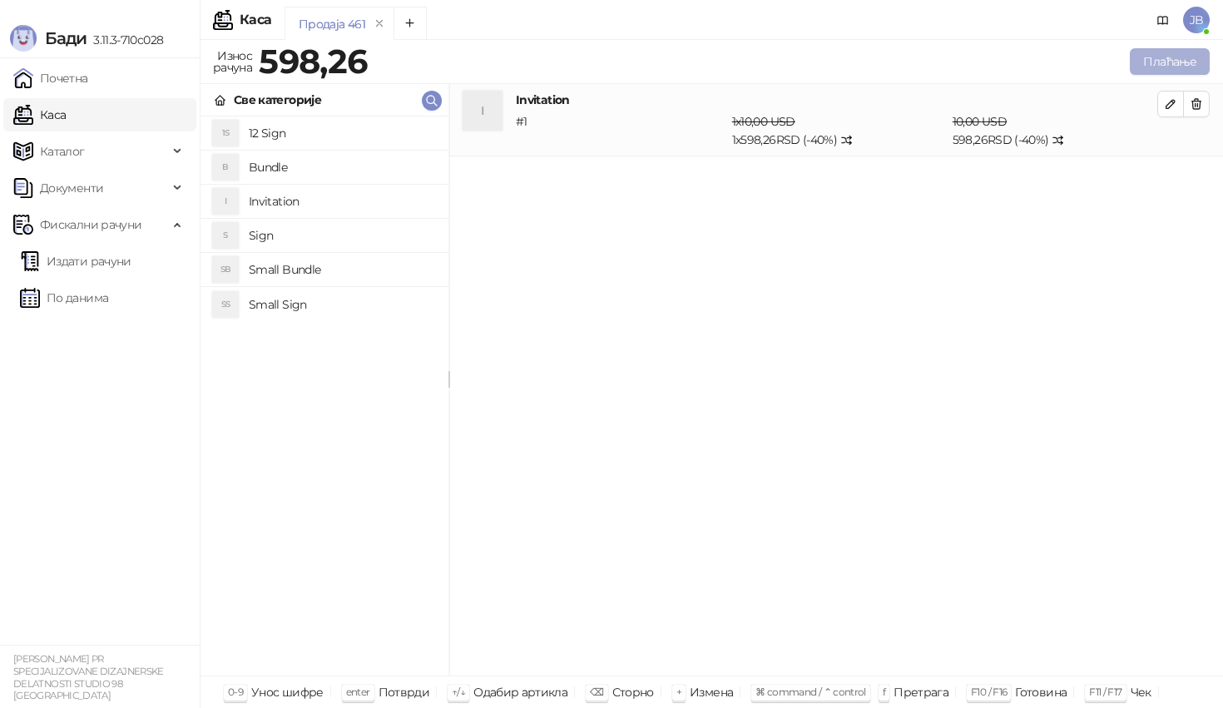
click at [1155, 52] on button "Плаћање" at bounding box center [1169, 61] width 80 height 27
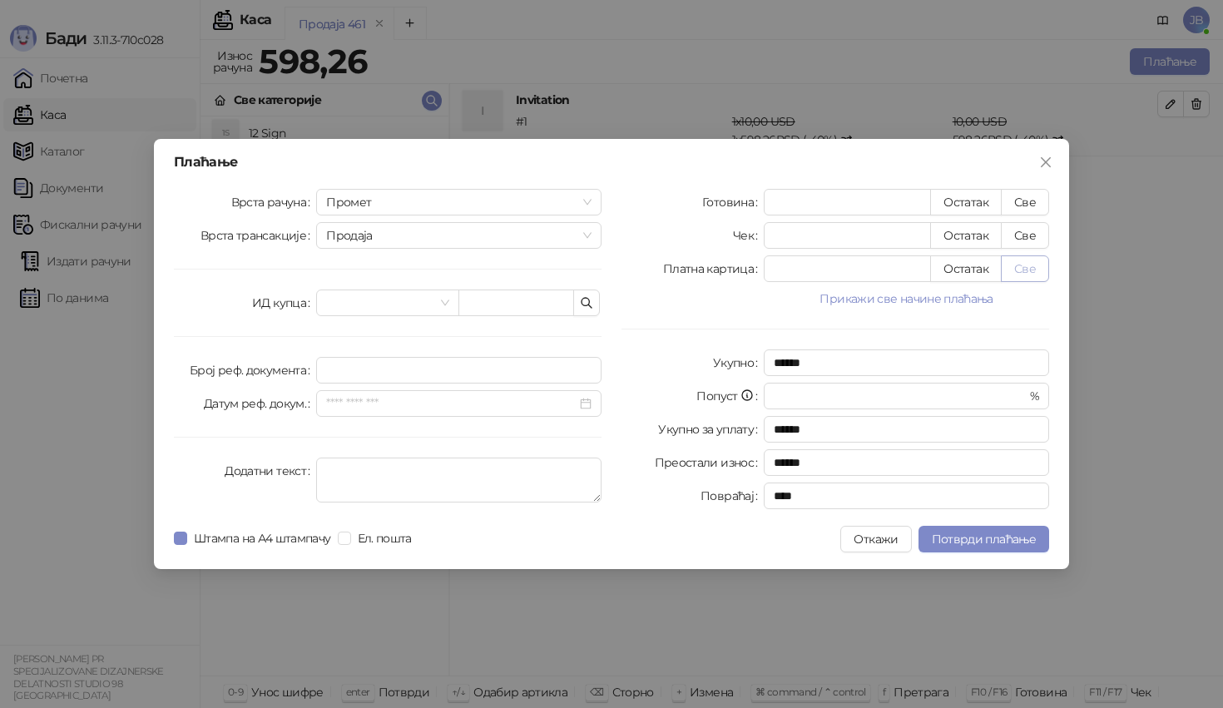
click at [1017, 269] on button "Све" at bounding box center [1024, 268] width 48 height 27
click at [996, 541] on span "Потврди плаћање" at bounding box center [983, 538] width 104 height 15
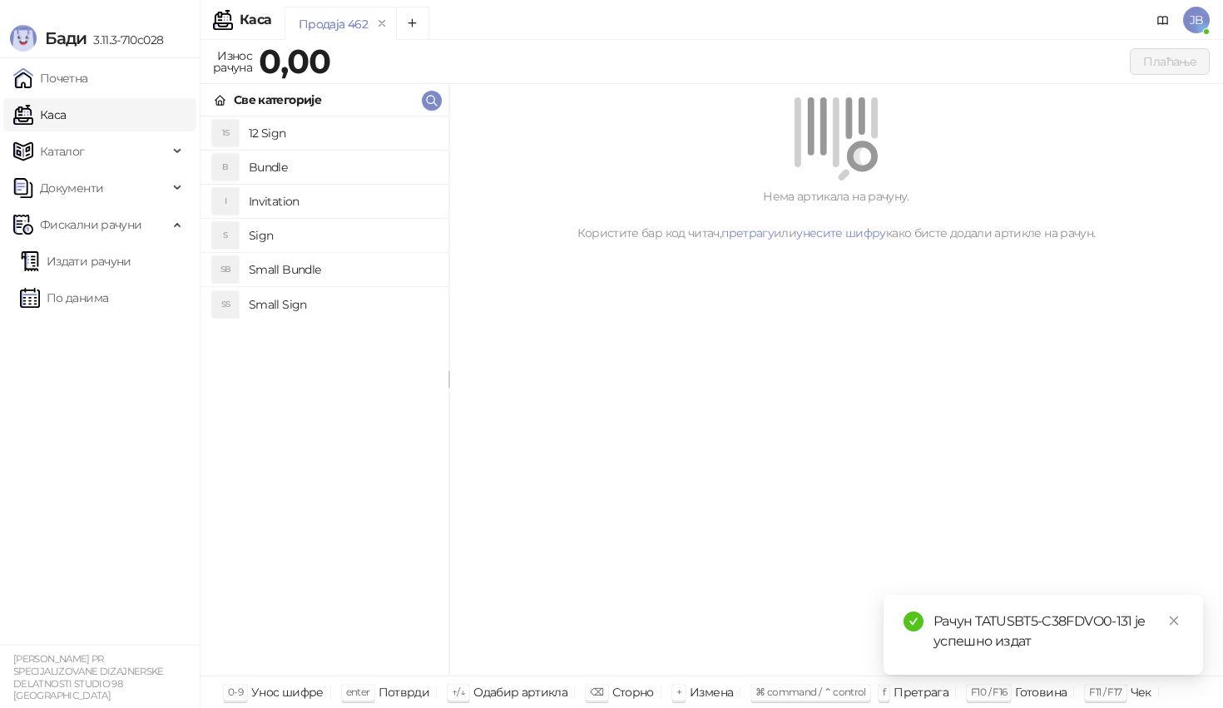
drag, startPoint x: 296, startPoint y: 203, endPoint x: 457, endPoint y: 199, distance: 160.6
click at [296, 203] on h4 "Invitation" at bounding box center [342, 201] width 186 height 27
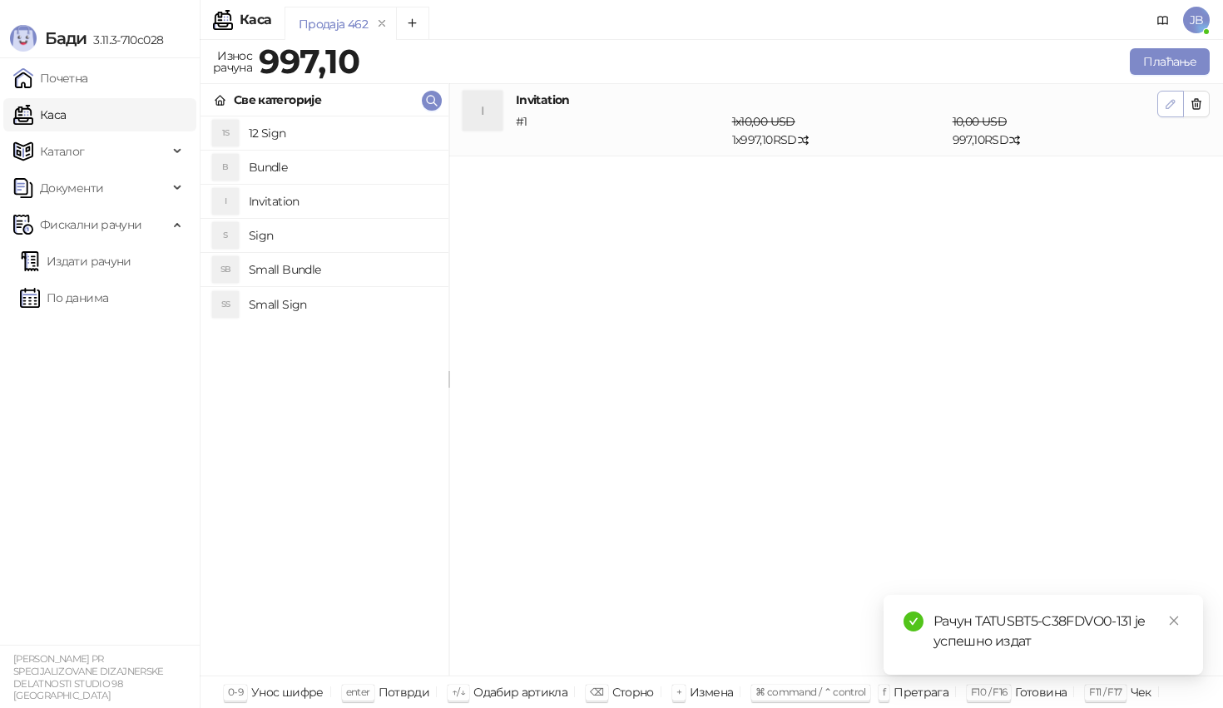
click at [1168, 96] on span "button" at bounding box center [1169, 104] width 13 height 16
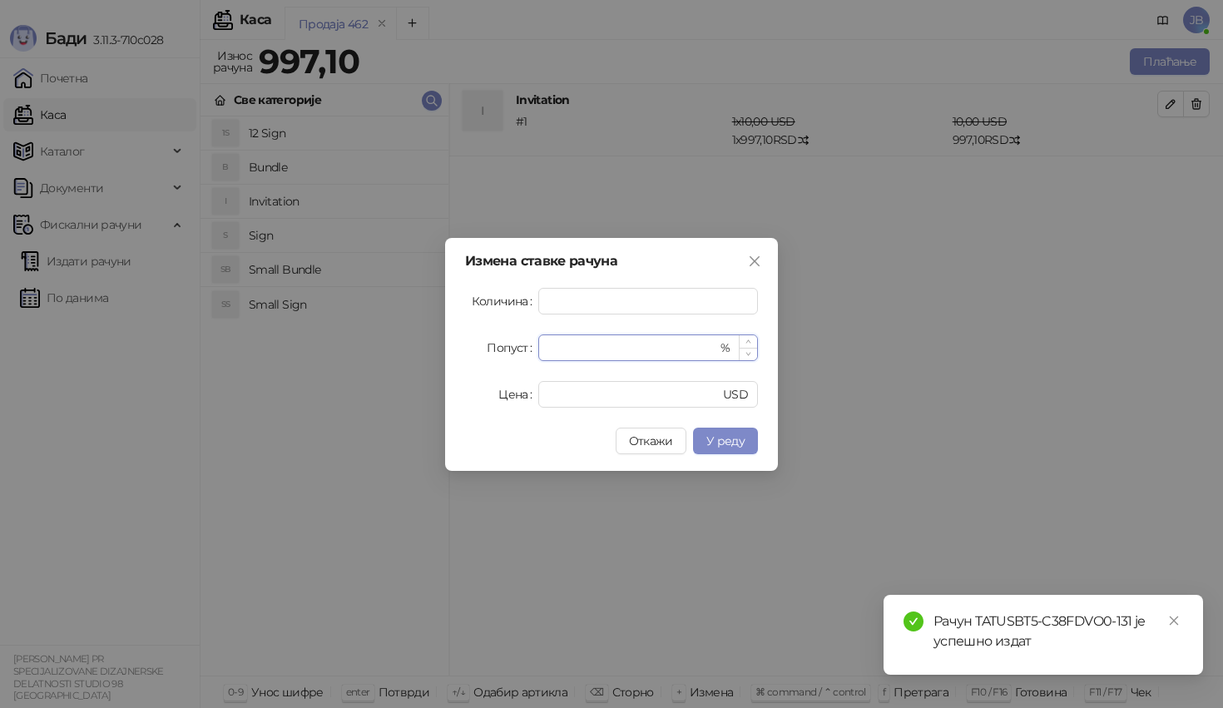
click at [580, 342] on input "*" at bounding box center [632, 347] width 169 height 25
click at [743, 447] on span "У реду" at bounding box center [725, 440] width 38 height 15
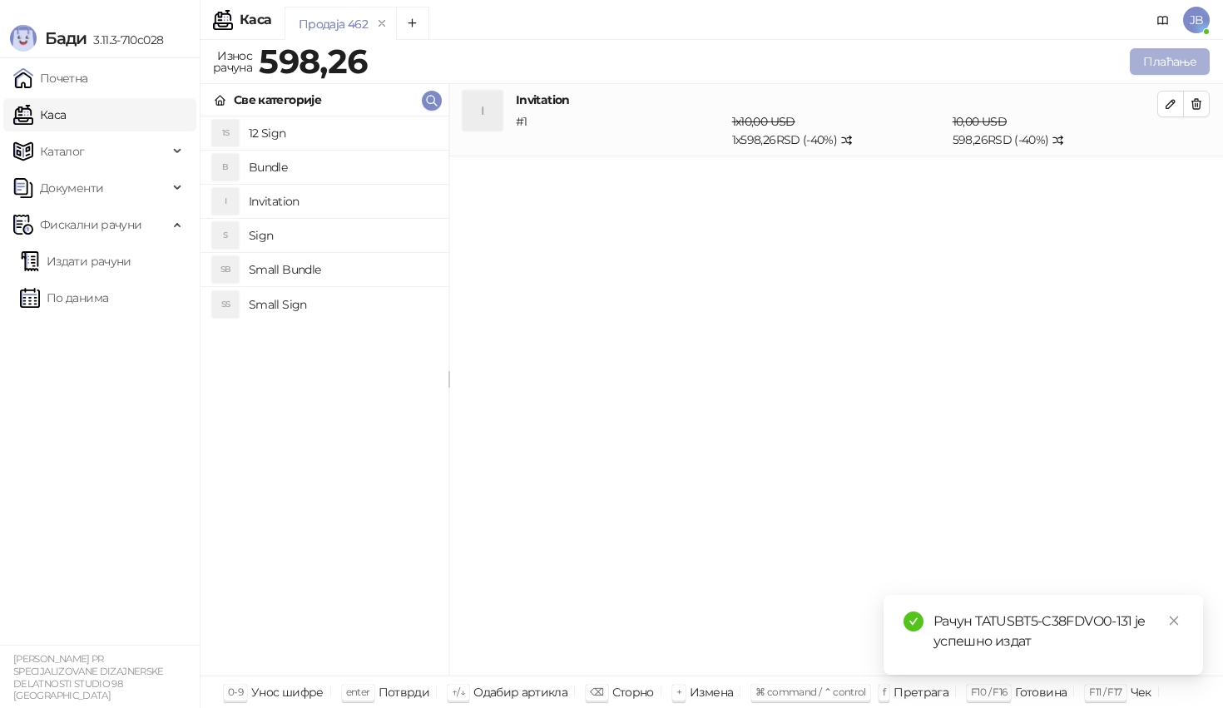
click at [1153, 65] on button "Плаћање" at bounding box center [1169, 61] width 80 height 27
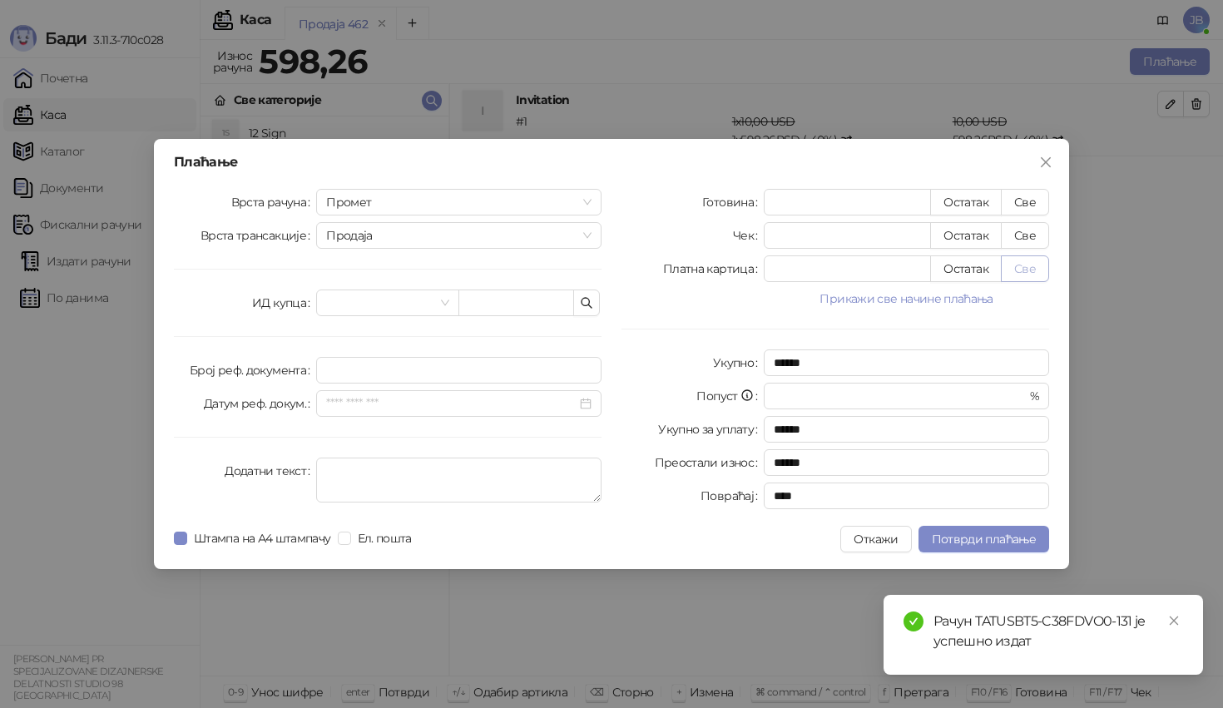
click at [1027, 268] on button "Све" at bounding box center [1024, 268] width 48 height 27
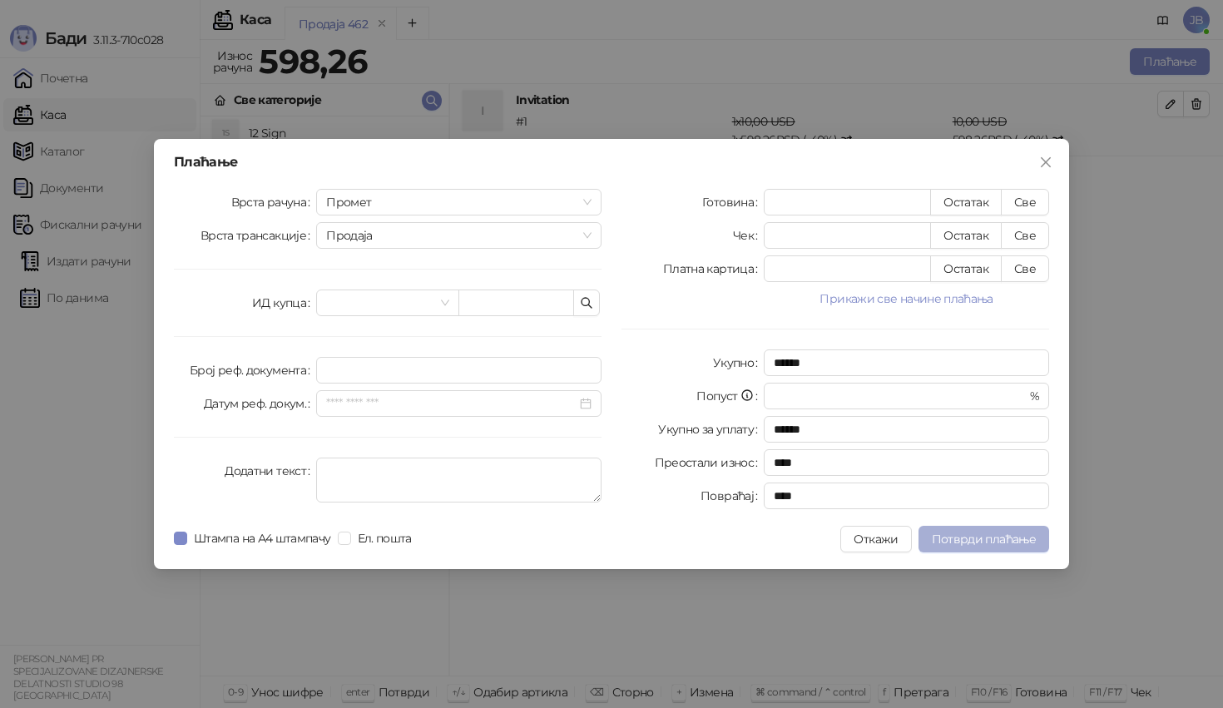
click at [980, 546] on span "Потврди плаћање" at bounding box center [983, 538] width 104 height 15
